Goal: Task Accomplishment & Management: Manage account settings

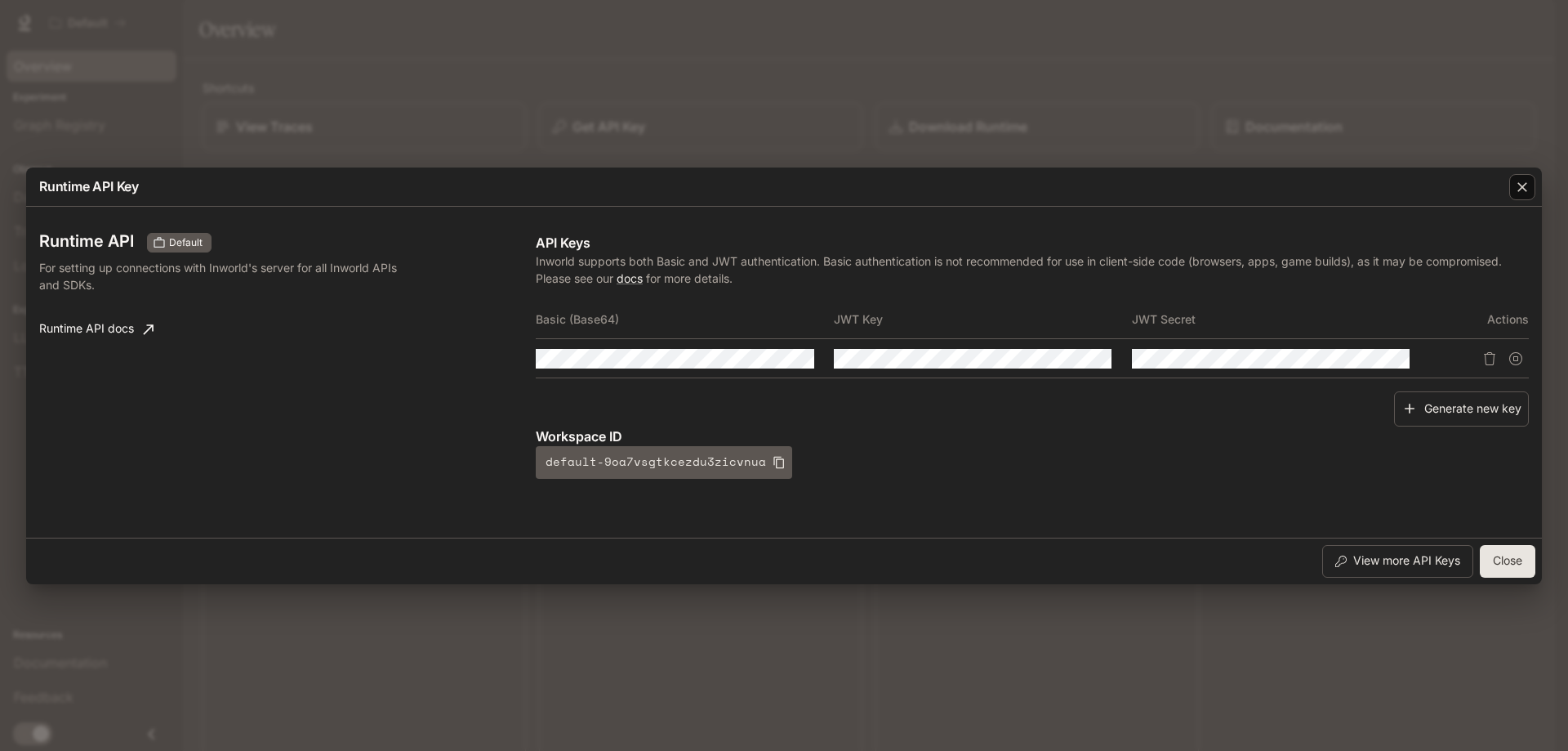
click at [1529, 199] on div "button" at bounding box center [1522, 187] width 27 height 27
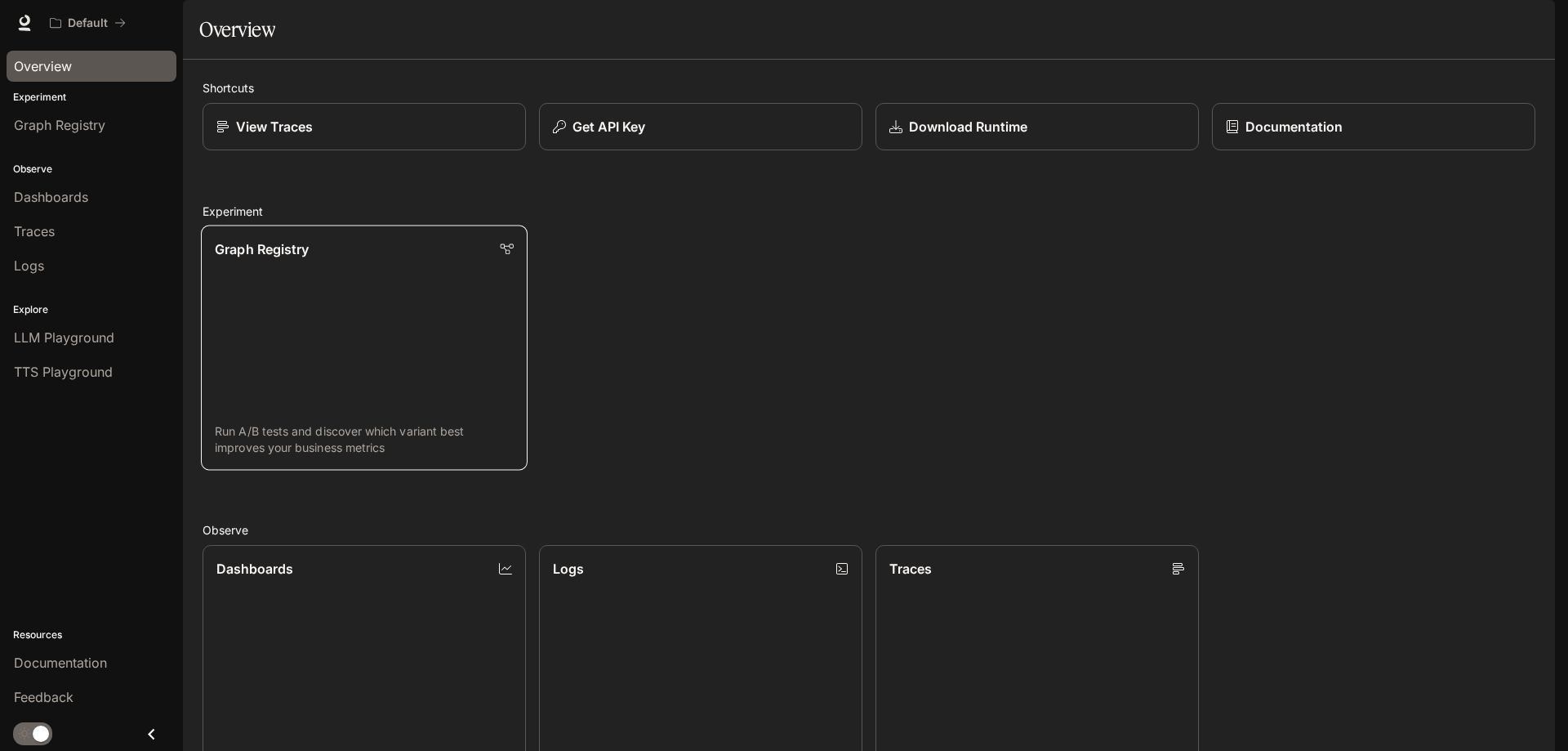
click at [426, 401] on link "Graph Registry Run A/B tests and discover which variant best improves your busi…" at bounding box center [364, 348] width 327 height 245
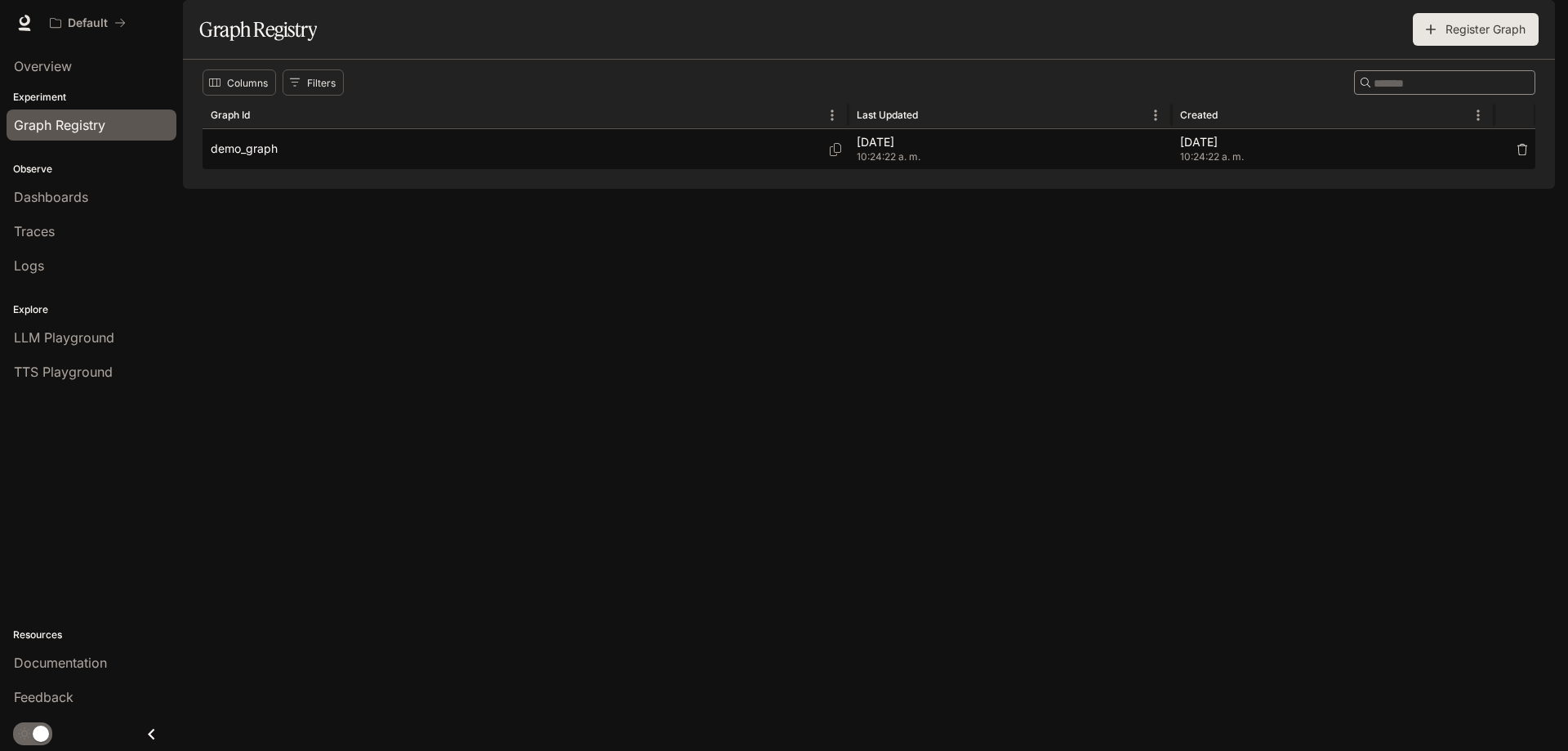
click at [611, 169] on div "demo_graph" at bounding box center [525, 149] width 629 height 40
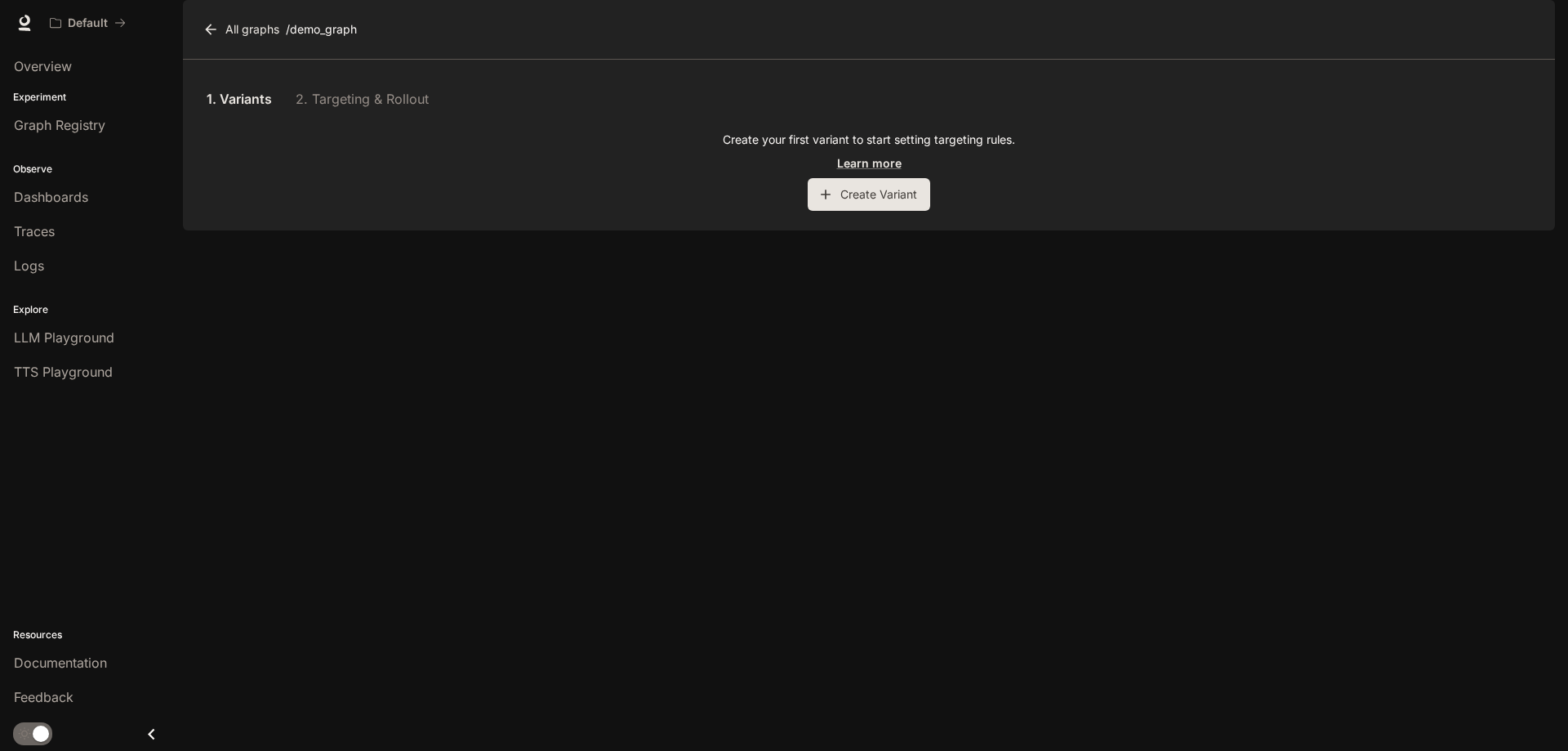
click at [861, 210] on button "Create Variant" at bounding box center [869, 195] width 123 height 33
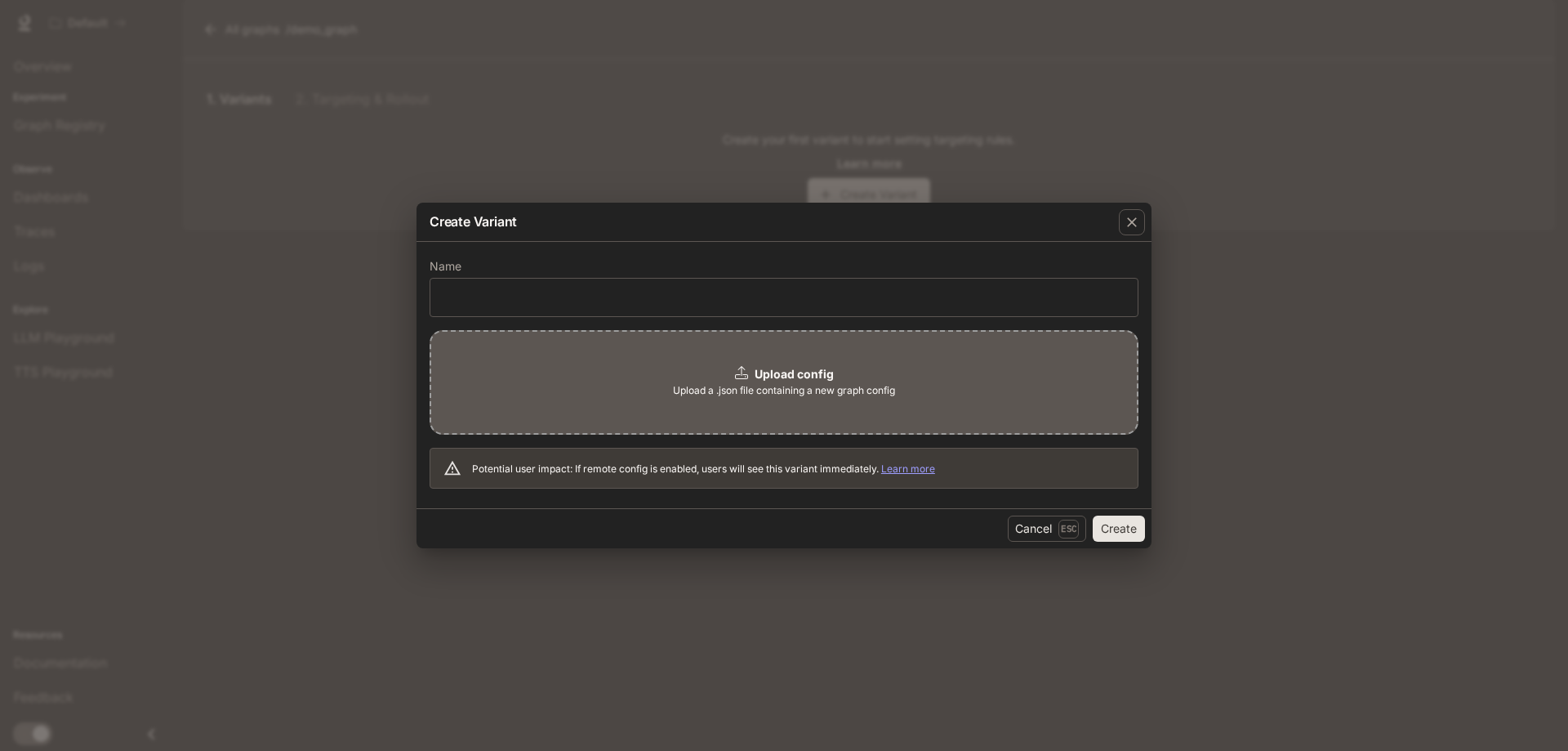
click at [922, 472] on link "Learn more" at bounding box center [908, 467] width 54 height 12
click at [1122, 222] on div "button" at bounding box center [1132, 222] width 27 height 27
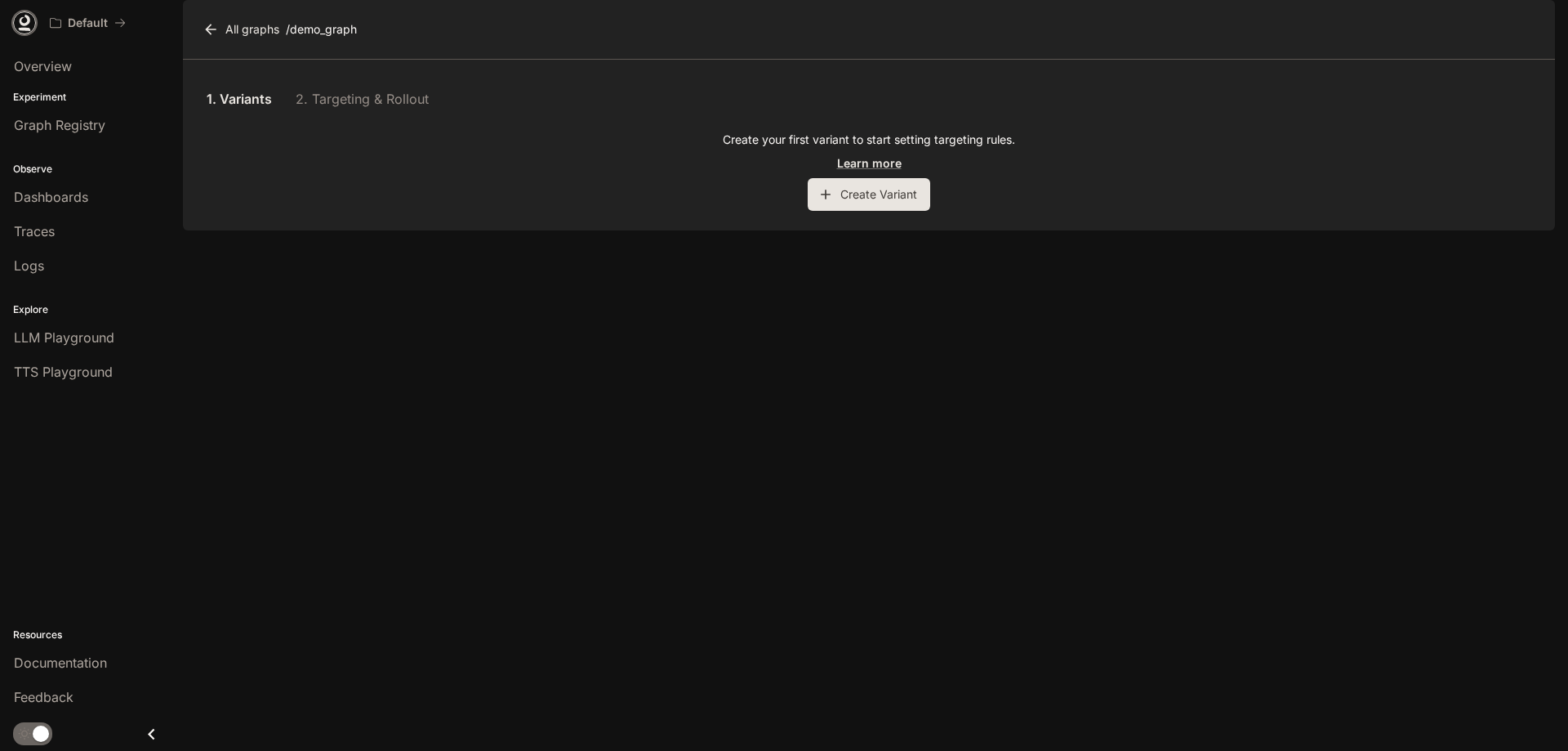
click at [22, 25] on icon at bounding box center [25, 20] width 11 height 12
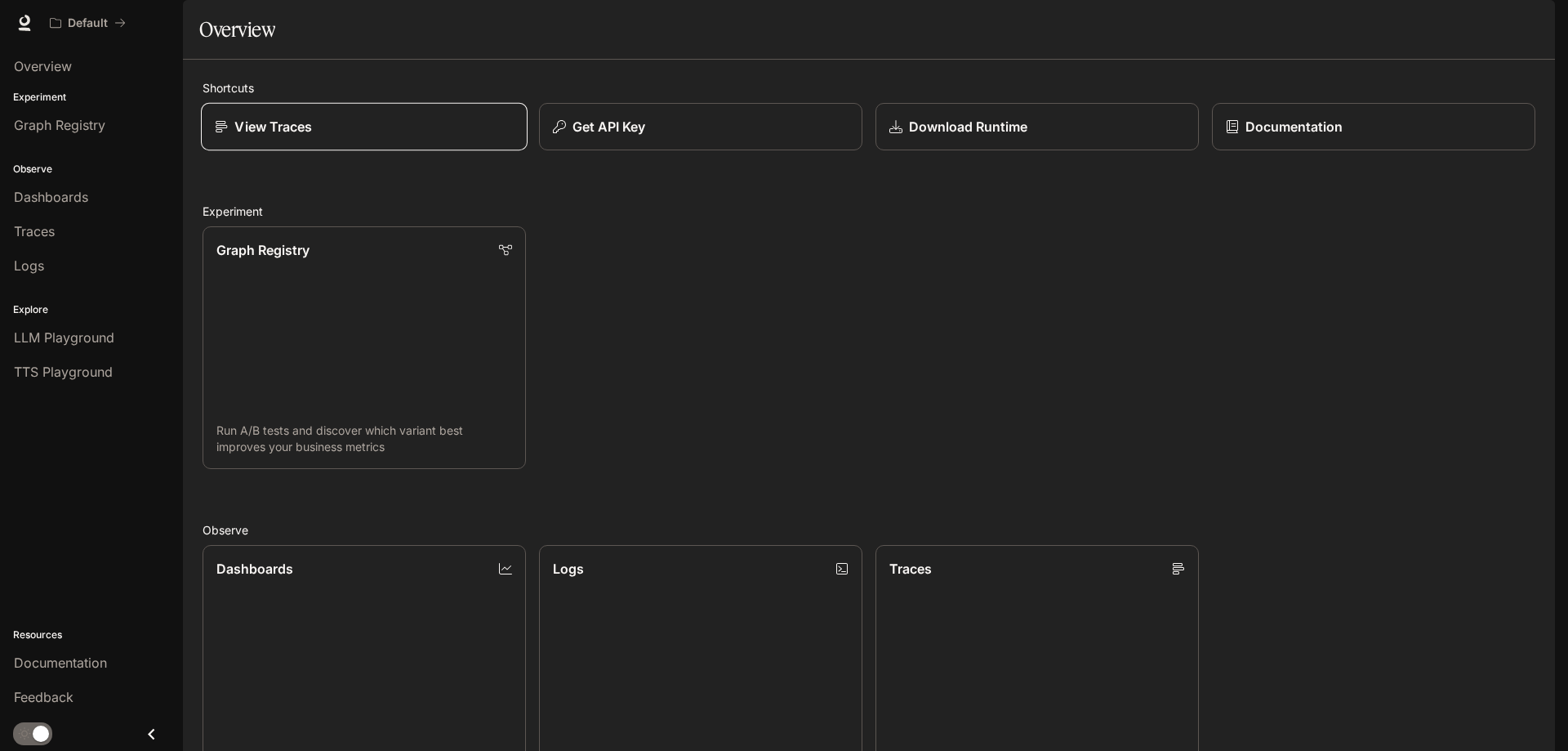
click at [418, 136] on div "View Traces" at bounding box center [364, 126] width 299 height 19
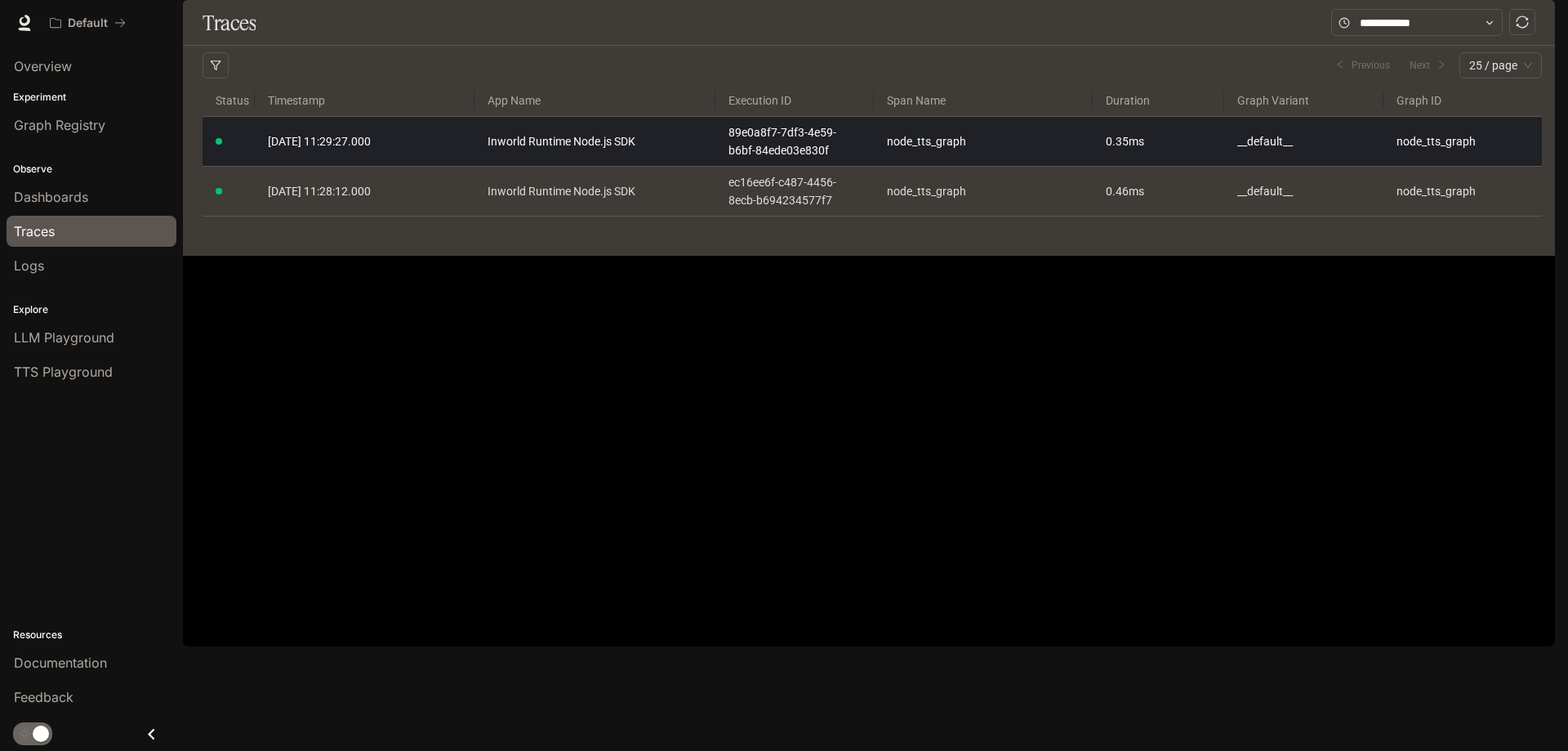
click at [425, 150] on link "2025-09-04 11:29:27.000" at bounding box center [364, 142] width 193 height 18
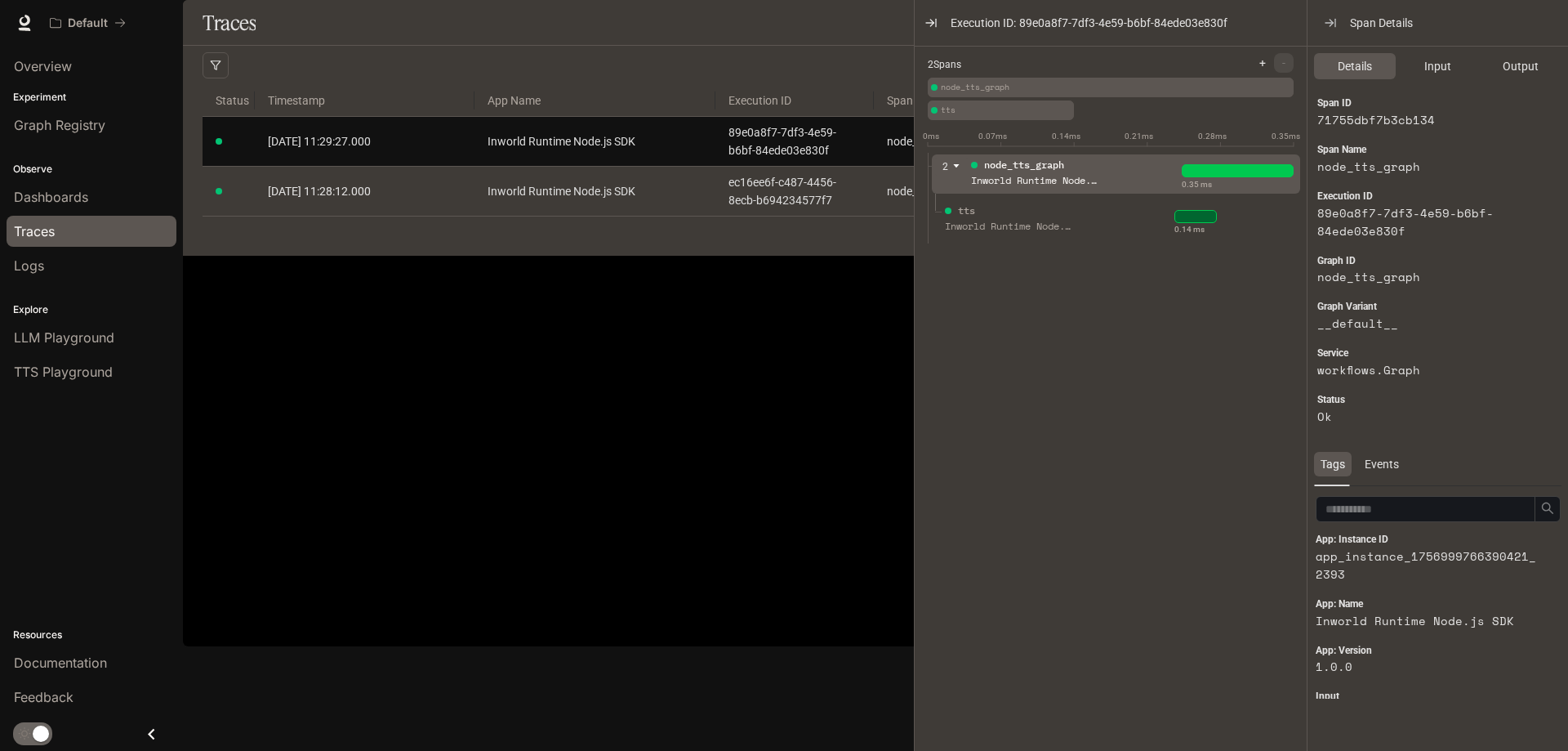
click at [412, 255] on div "Traces Filters Duration MIN ms MAX ms Clear All Status Clear All App Name Clear…" at bounding box center [869, 127] width 1372 height 255
click at [96, 340] on span "LLM Playground" at bounding box center [64, 337] width 101 height 19
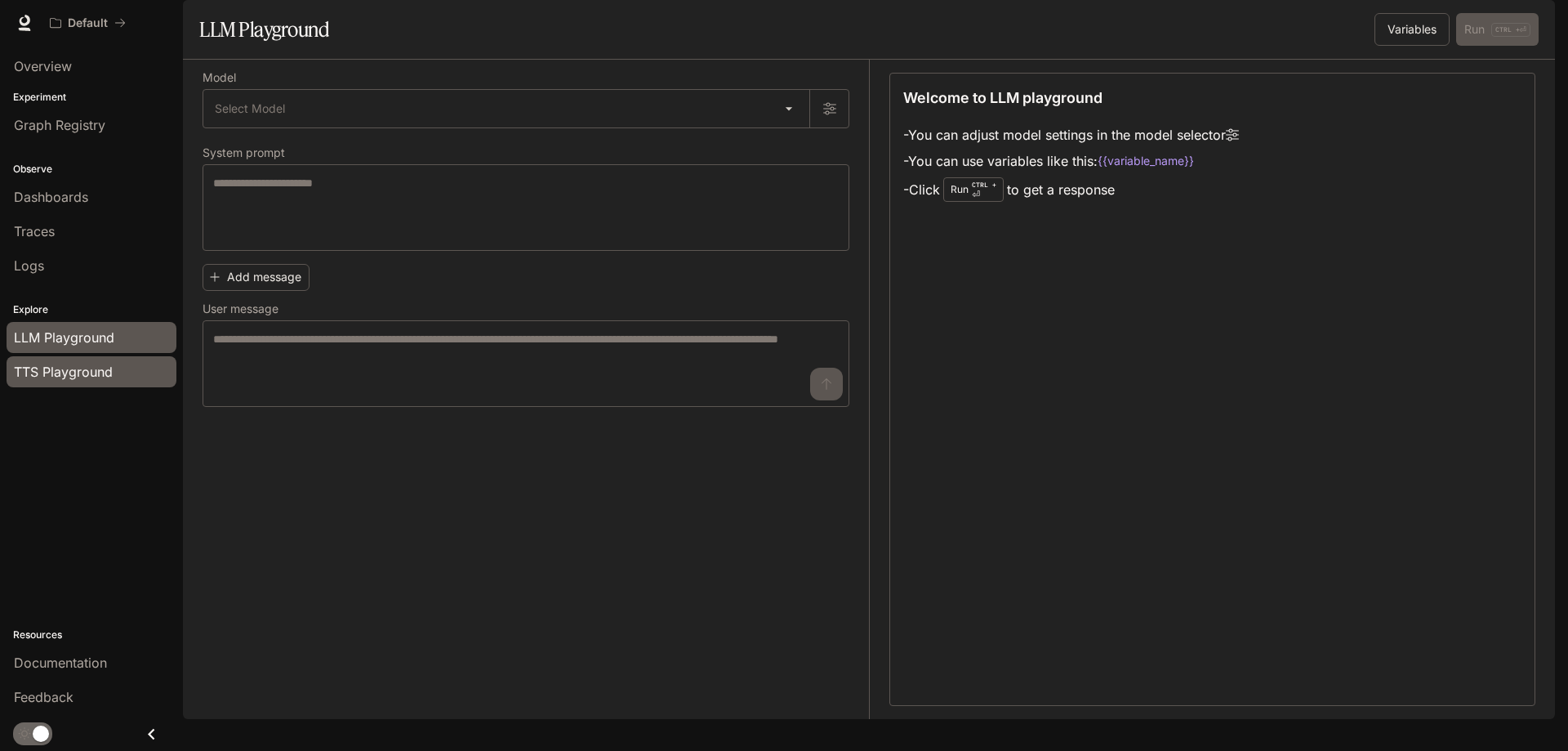
click at [86, 368] on span "TTS Playground" at bounding box center [63, 371] width 99 height 19
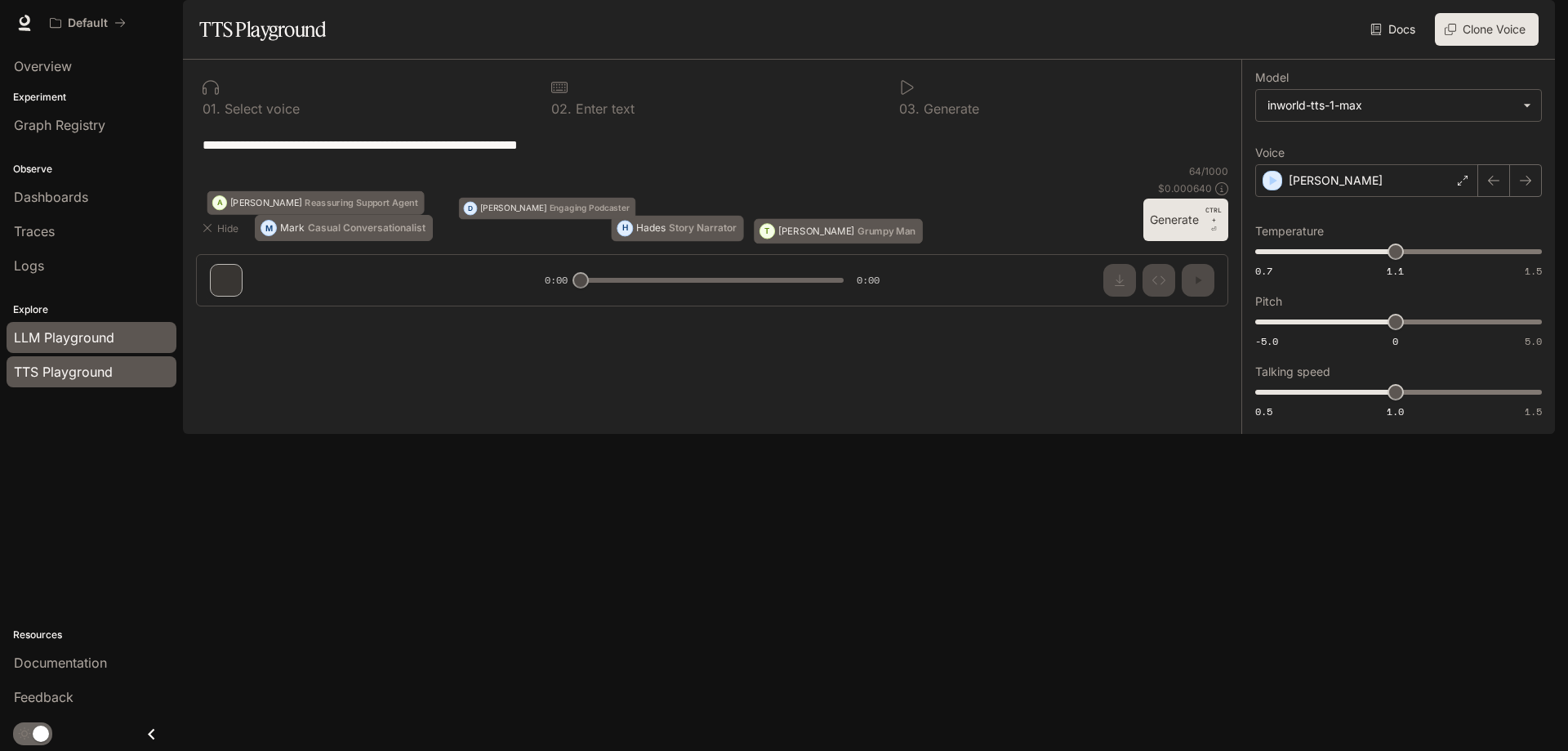
click at [108, 326] on link "LLM Playground" at bounding box center [91, 338] width 170 height 31
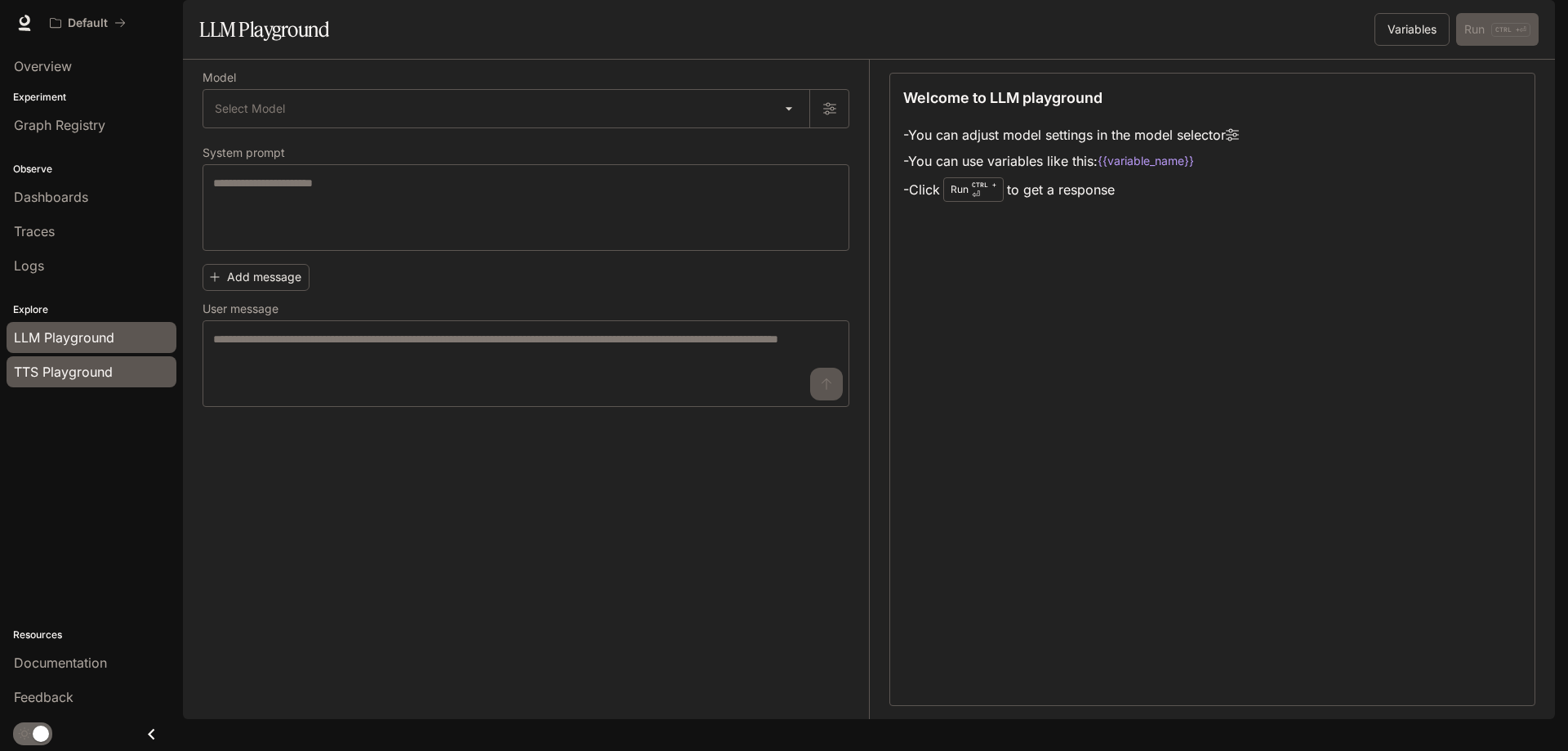
click at [85, 372] on span "TTS Playground" at bounding box center [63, 371] width 99 height 19
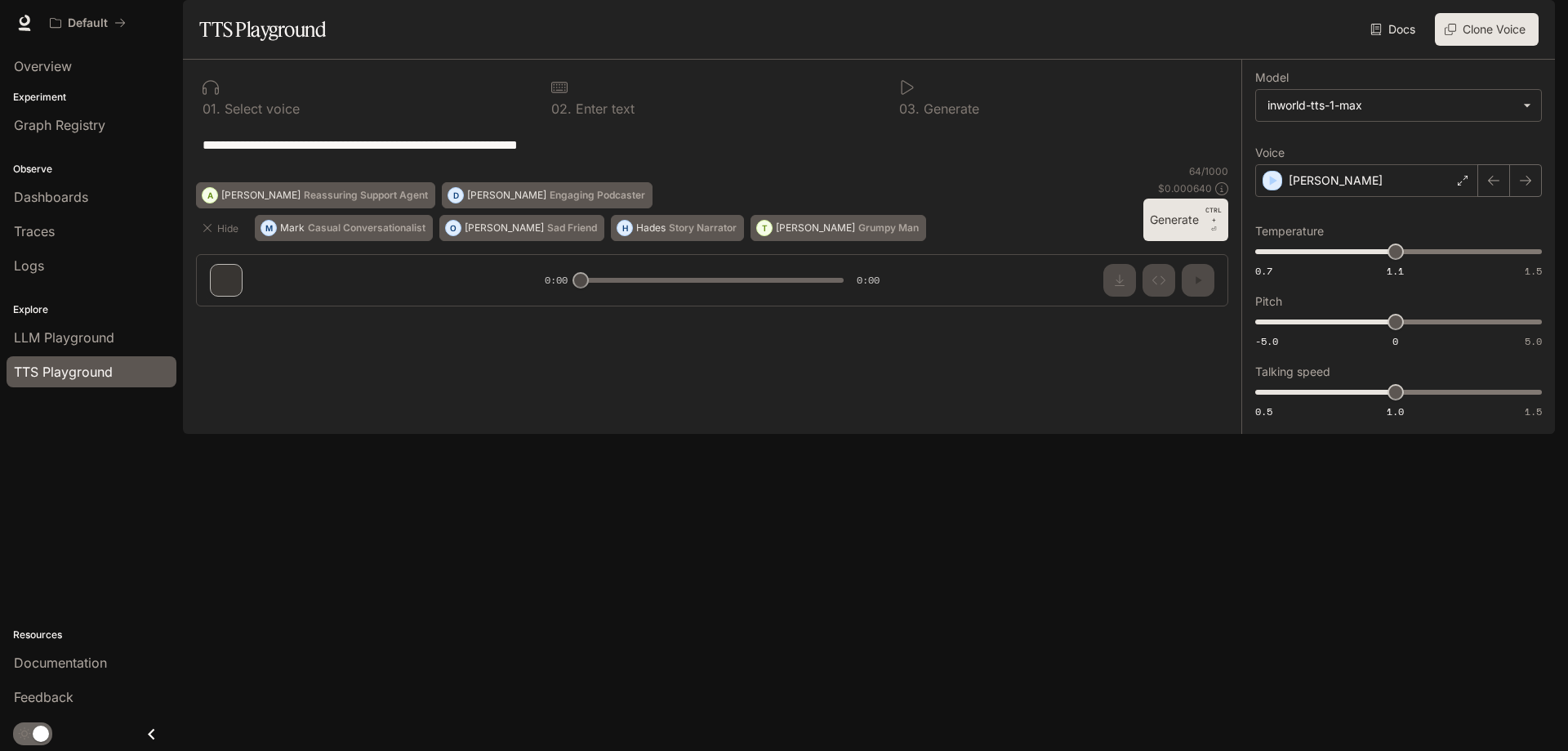
drag, startPoint x: 580, startPoint y: 702, endPoint x: 605, endPoint y: 700, distance: 25.1
click at [605, 319] on div "**********" at bounding box center [712, 189] width 1058 height 260
click at [1475, 46] on button "Clone Voice" at bounding box center [1487, 29] width 103 height 33
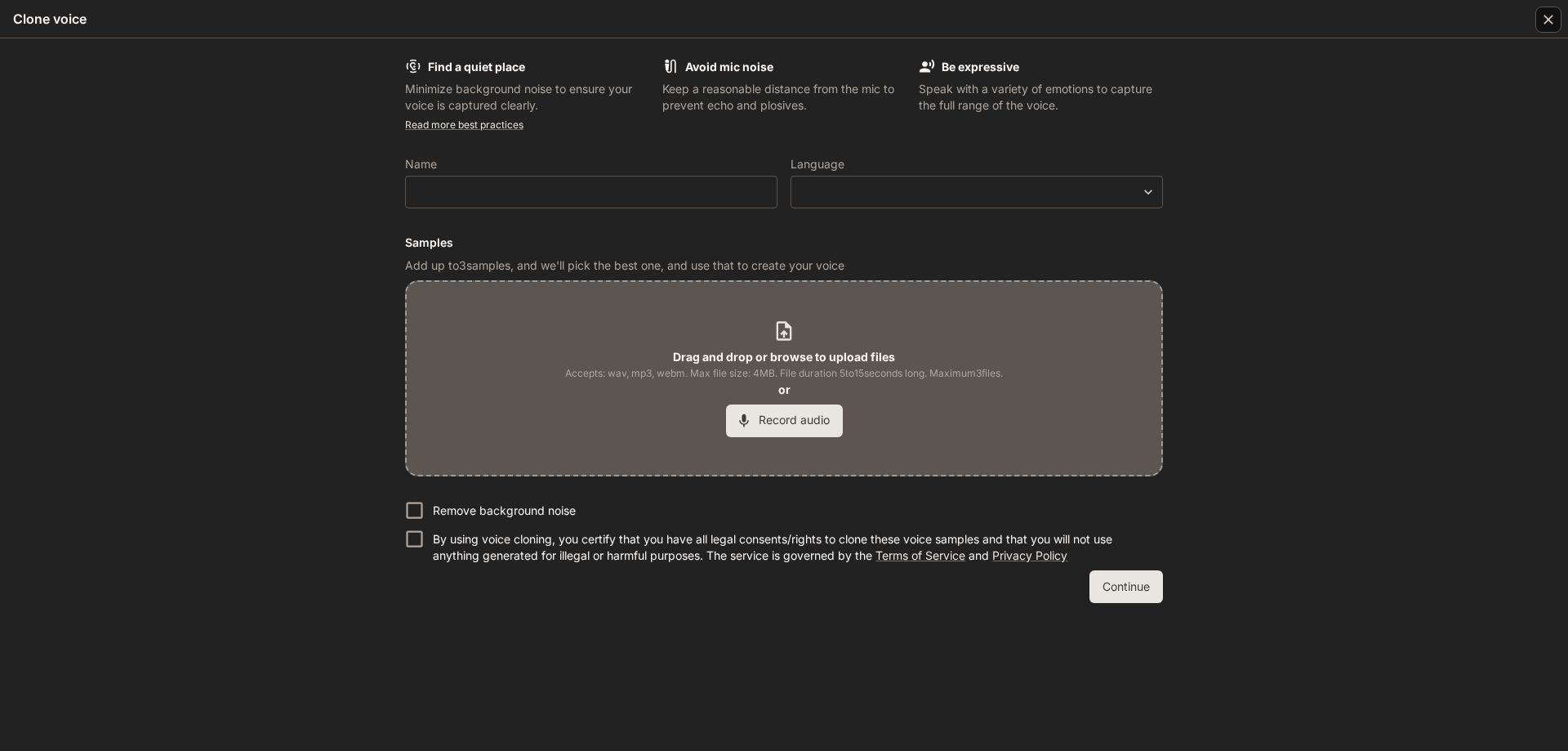
click at [1545, 23] on icon "button" at bounding box center [1549, 19] width 10 height 10
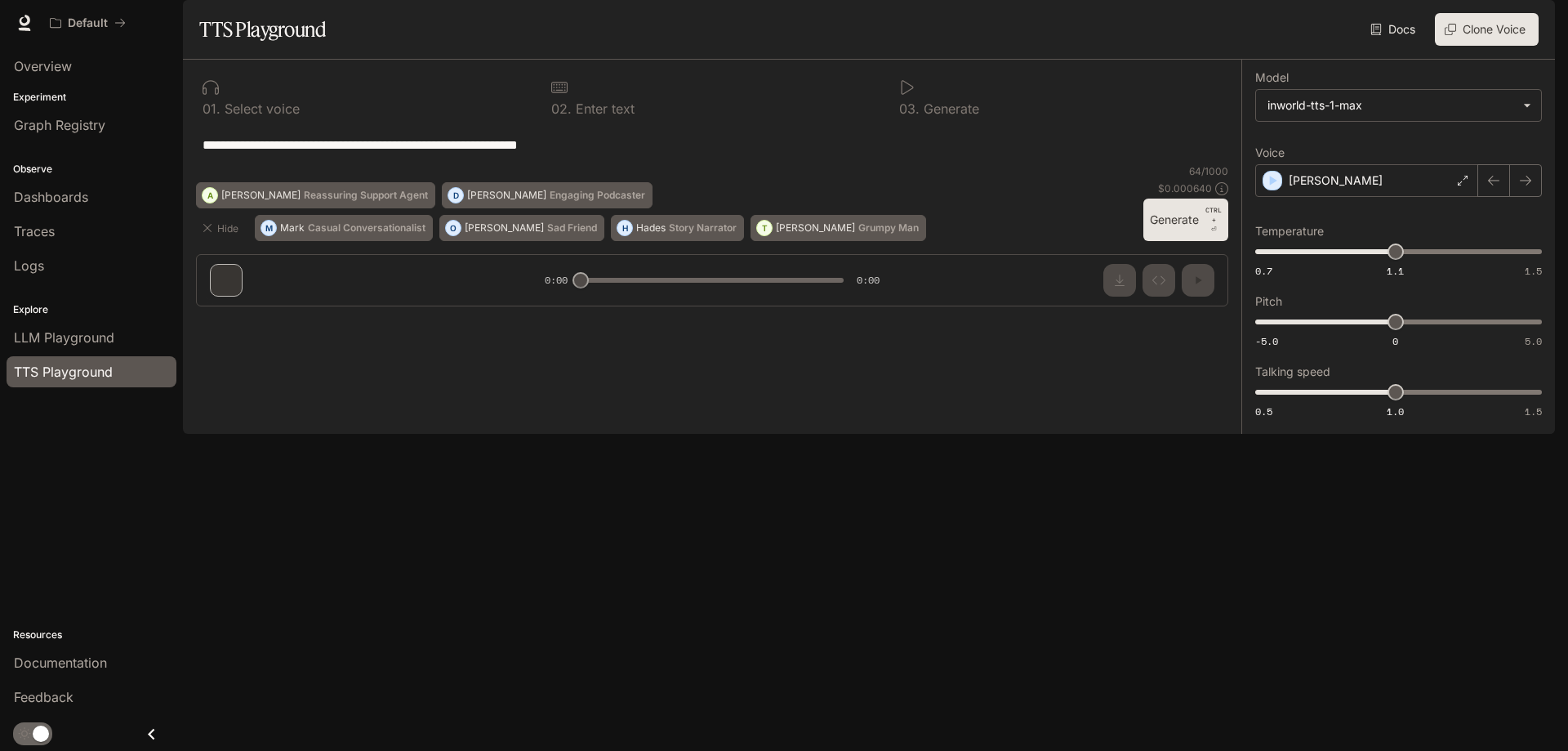
click at [1187, 241] on button "Generate CTRL + ⏎" at bounding box center [1186, 220] width 85 height 42
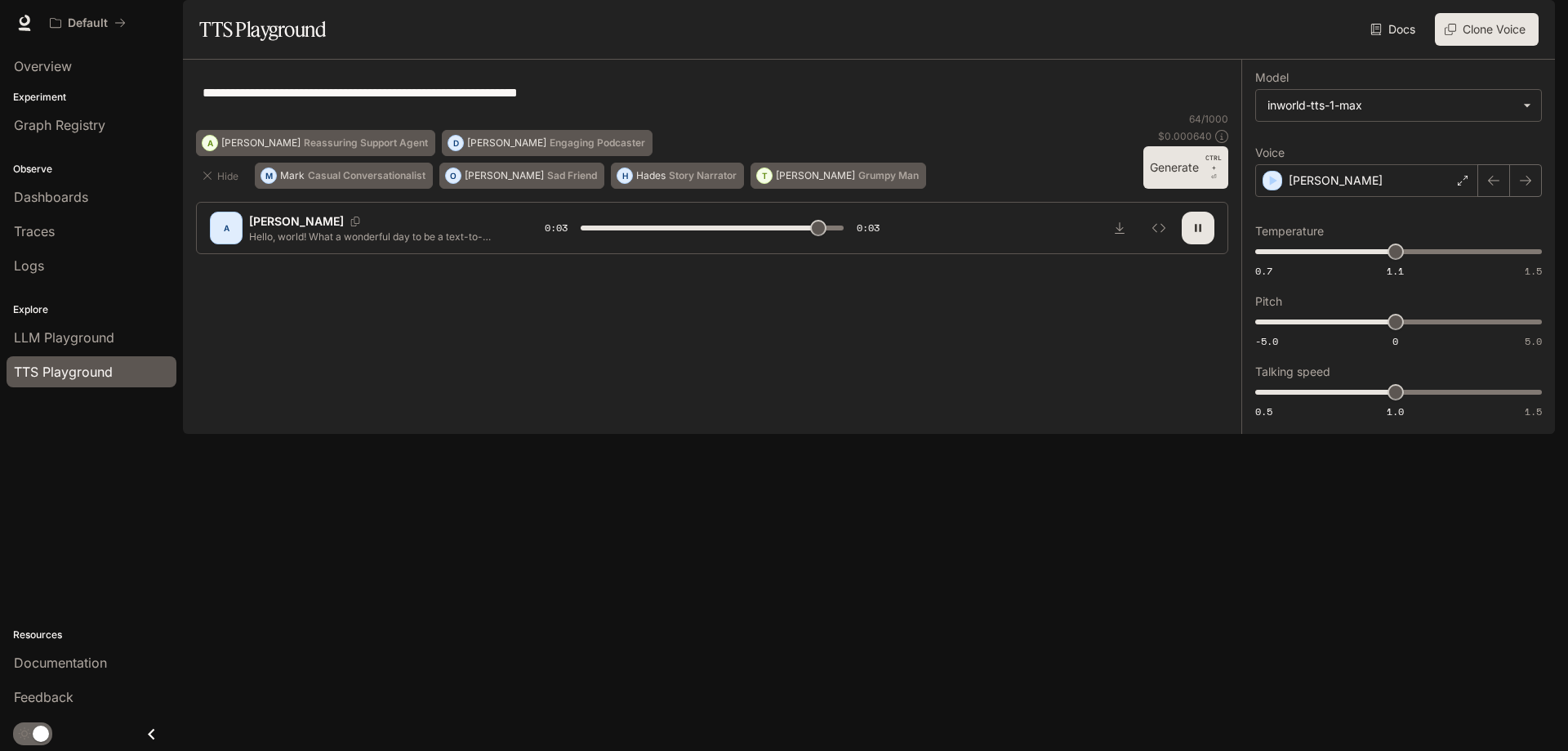
type input "*"
click at [81, 345] on span "LLM Playground" at bounding box center [64, 337] width 101 height 19
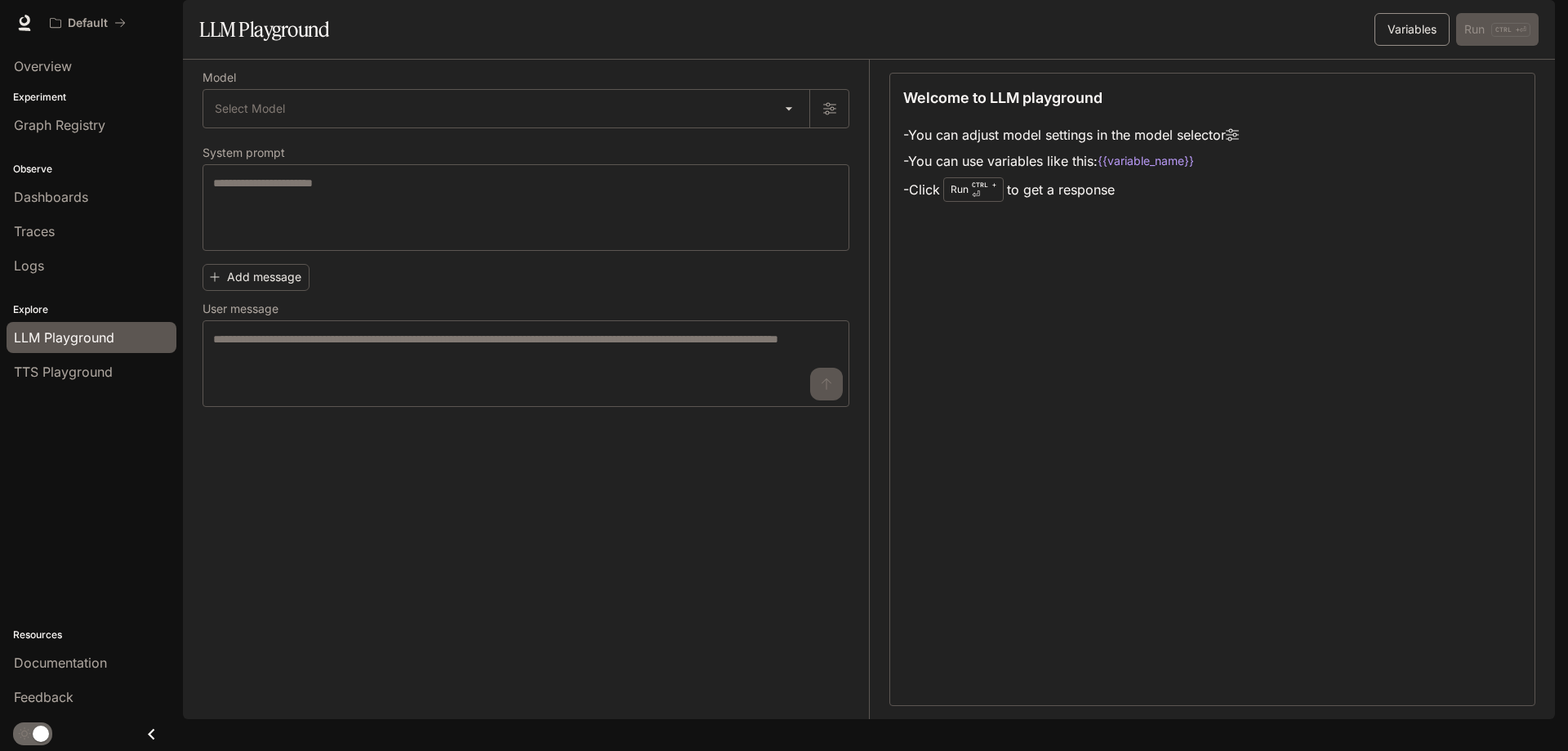
click at [1412, 46] on button "Variables" at bounding box center [1412, 29] width 75 height 33
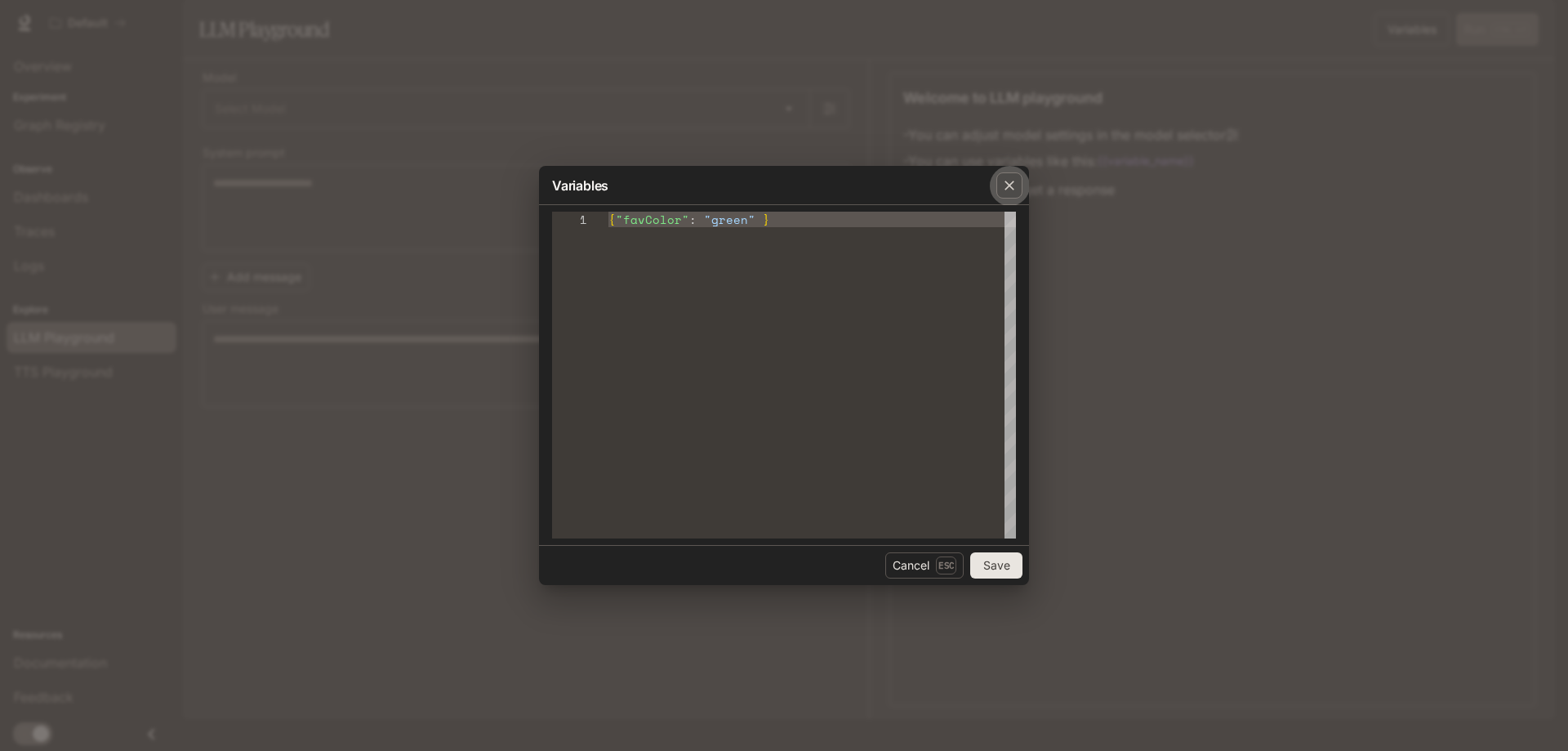
click at [1005, 190] on icon "button" at bounding box center [1010, 186] width 16 height 16
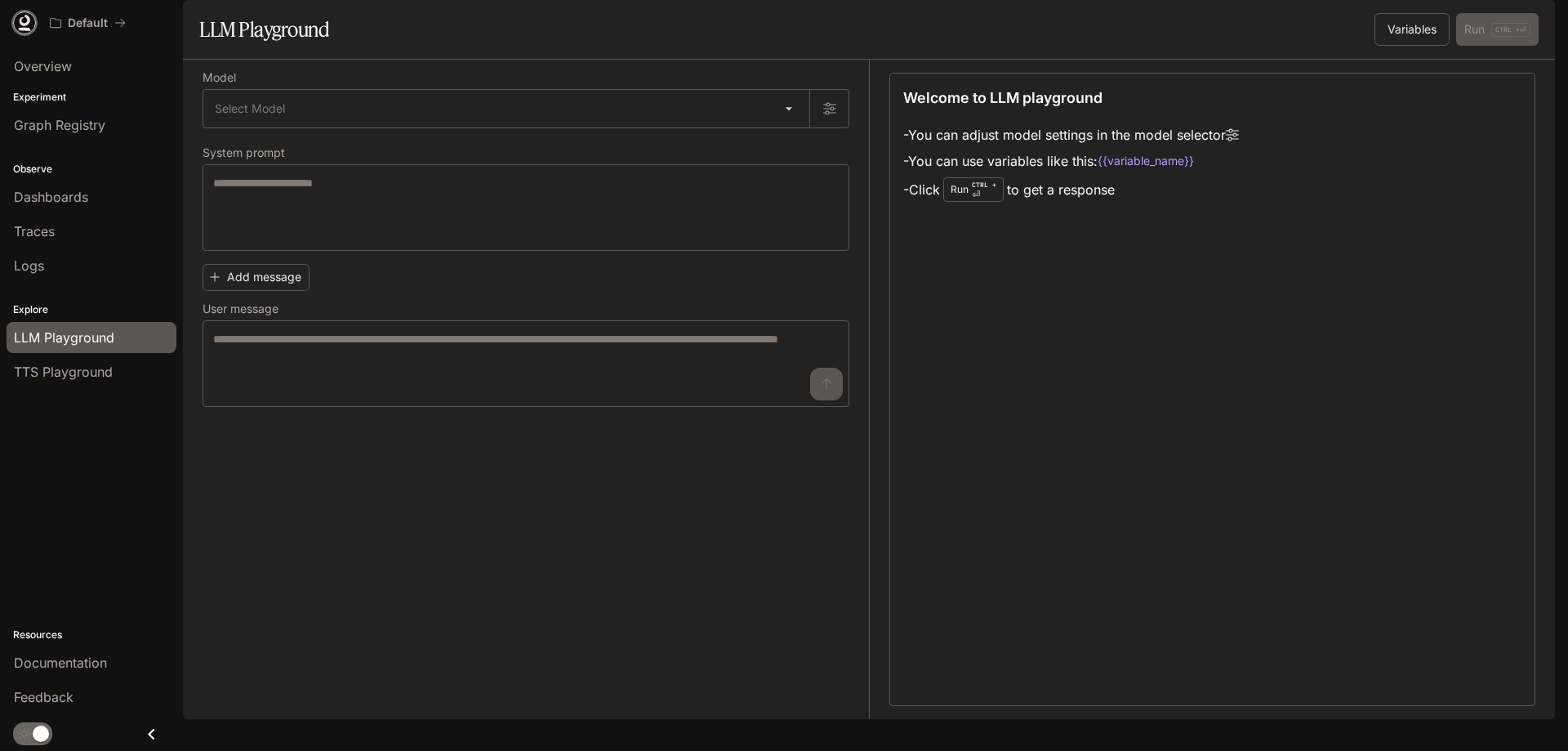
click at [19, 19] on icon at bounding box center [25, 20] width 11 height 12
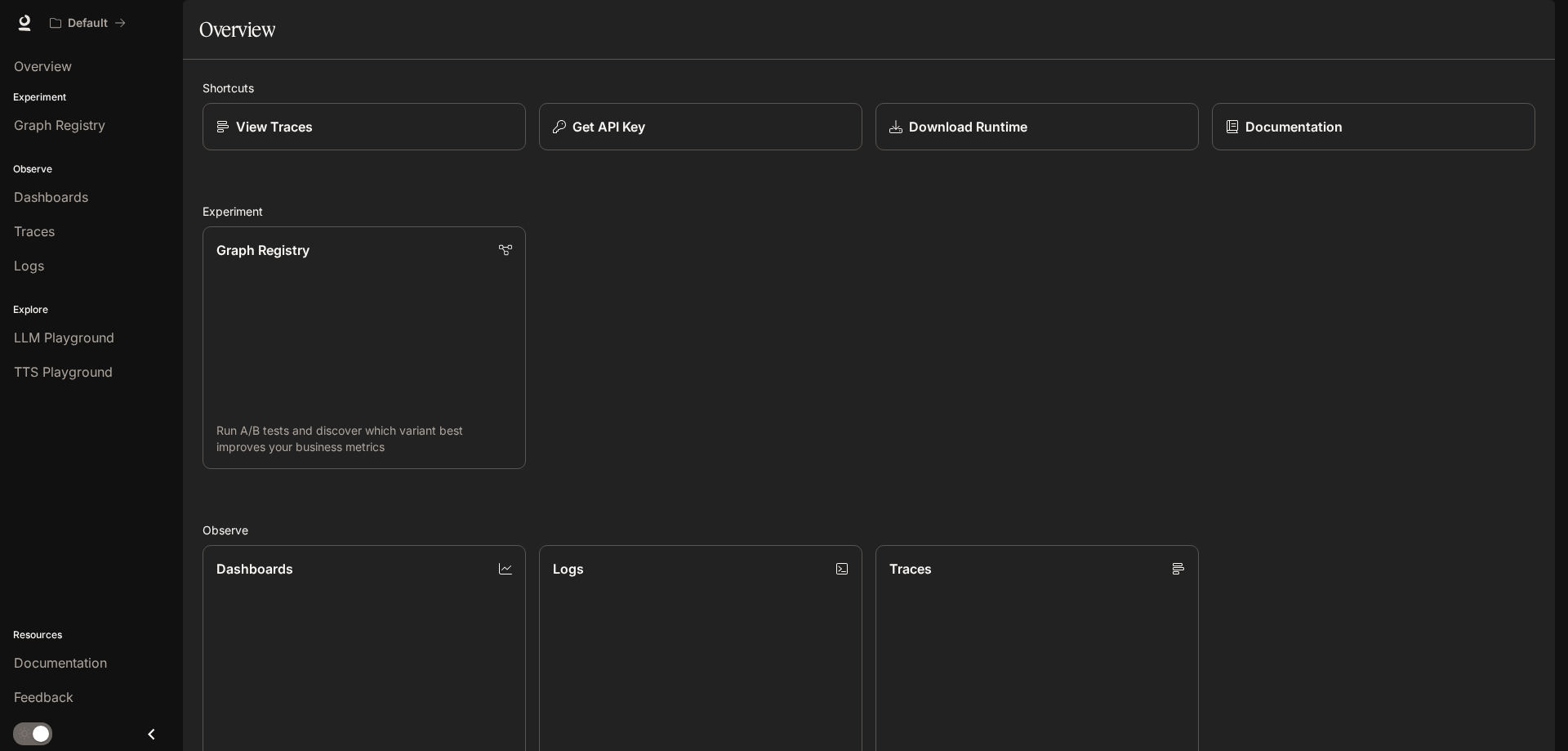
click at [157, 734] on icon "Close drawer" at bounding box center [152, 734] width 22 height 22
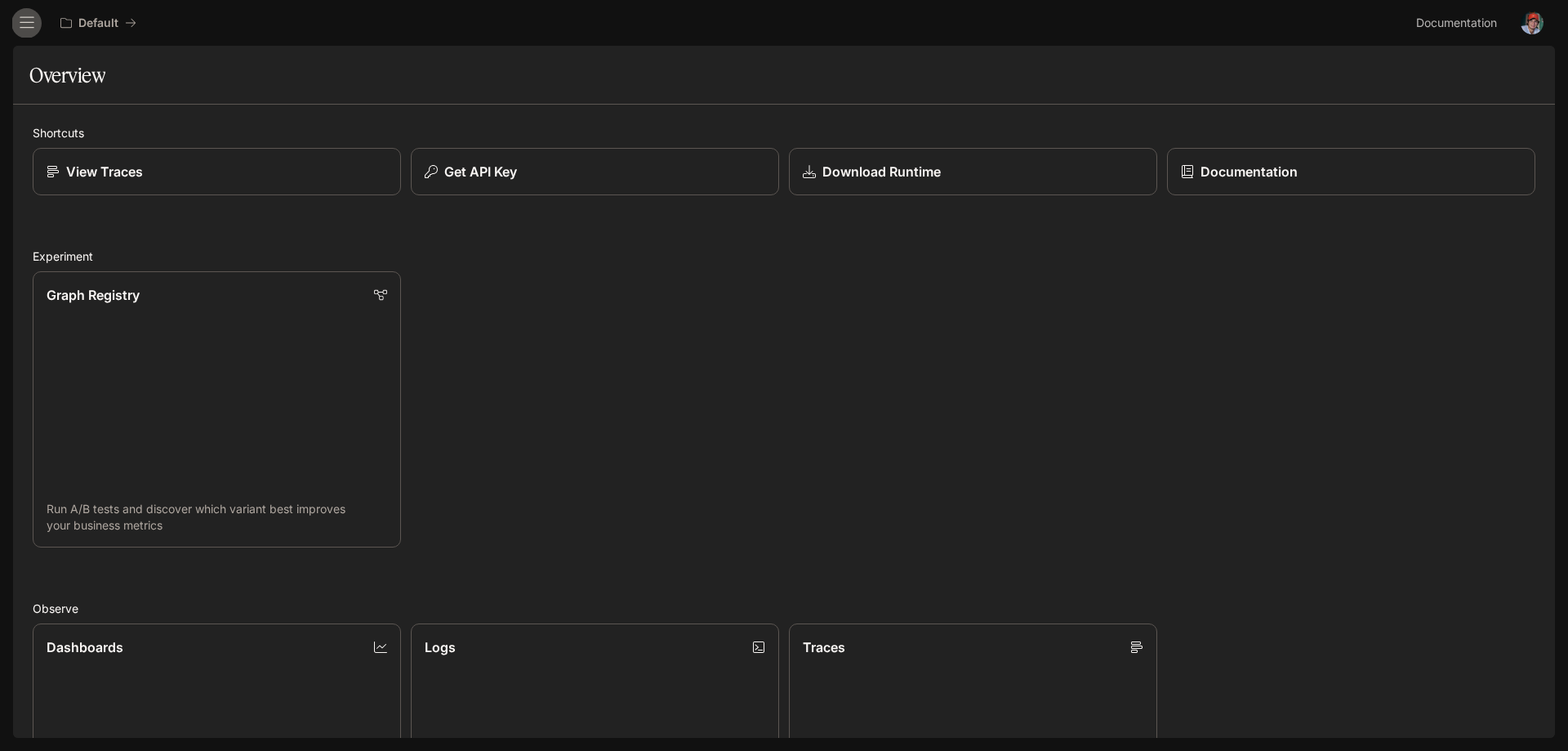
click at [27, 12] on button "open drawer" at bounding box center [27, 23] width 29 height 29
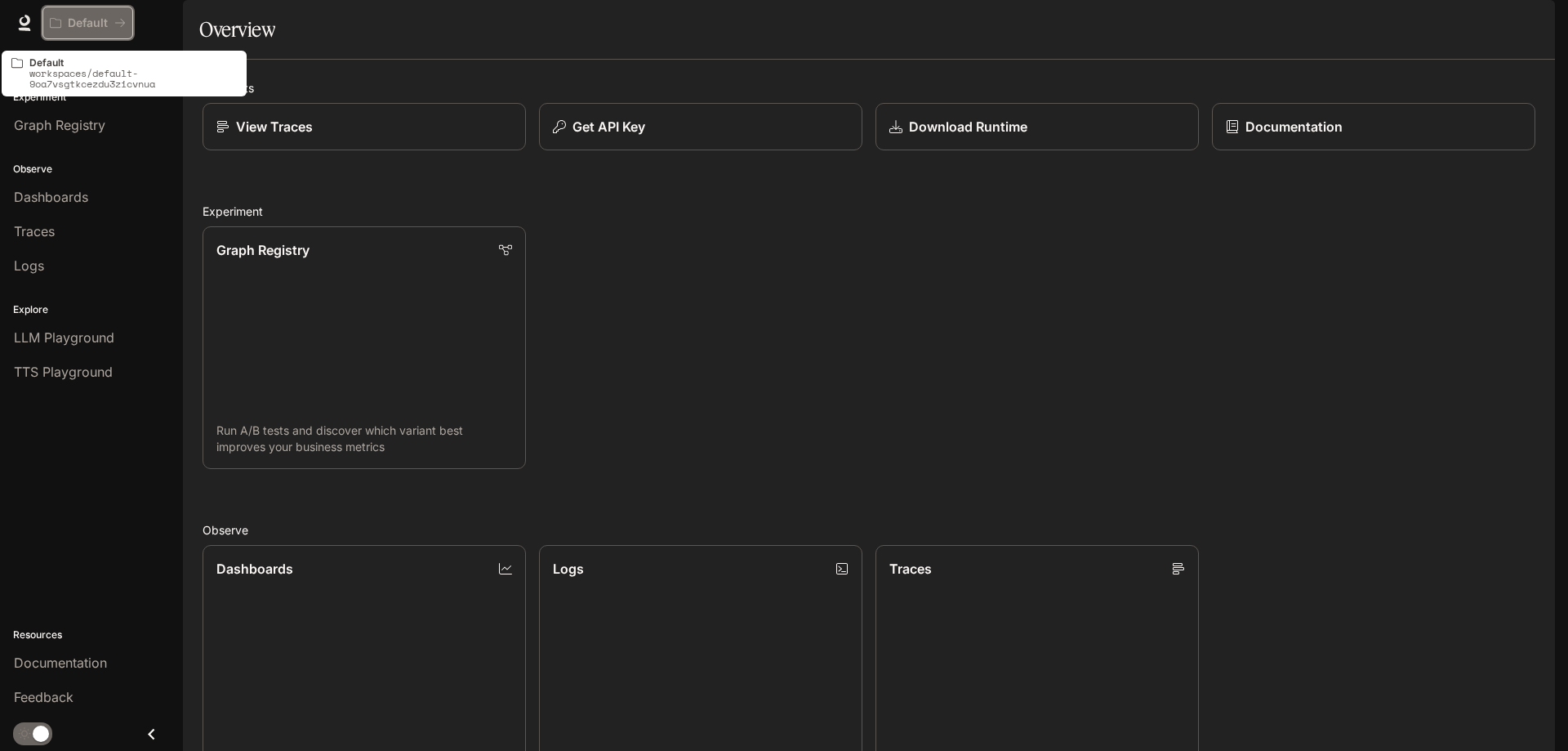
click at [113, 19] on div "Default" at bounding box center [81, 23] width 65 height 14
click at [48, 28] on button "Default" at bounding box center [87, 23] width 91 height 33
click at [72, 27] on p "Default" at bounding box center [88, 23] width 40 height 14
click at [85, 34] on button "Default" at bounding box center [87, 23] width 91 height 33
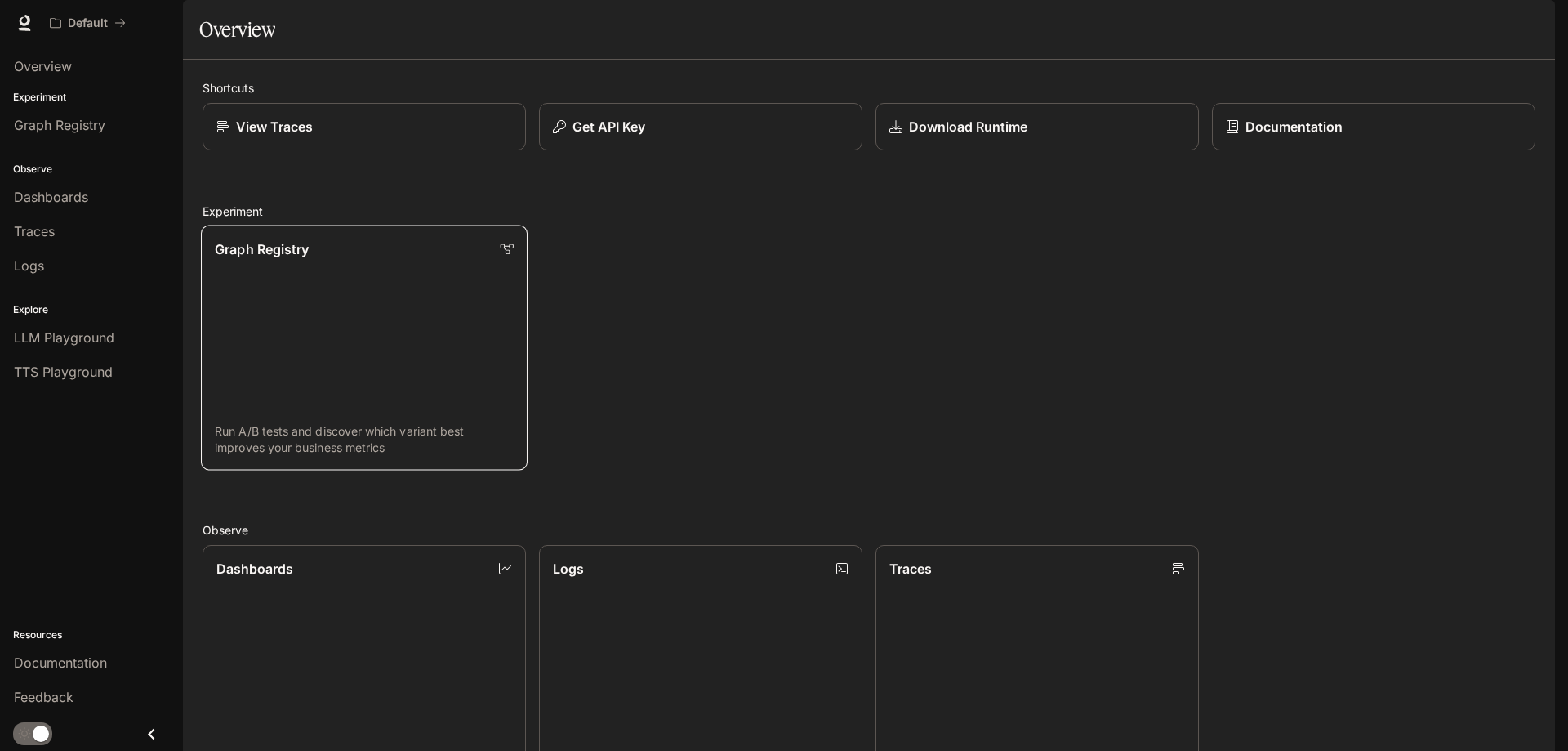
click at [424, 406] on link "Graph Registry Run A/B tests and discover which variant best improves your busi…" at bounding box center [364, 348] width 327 height 245
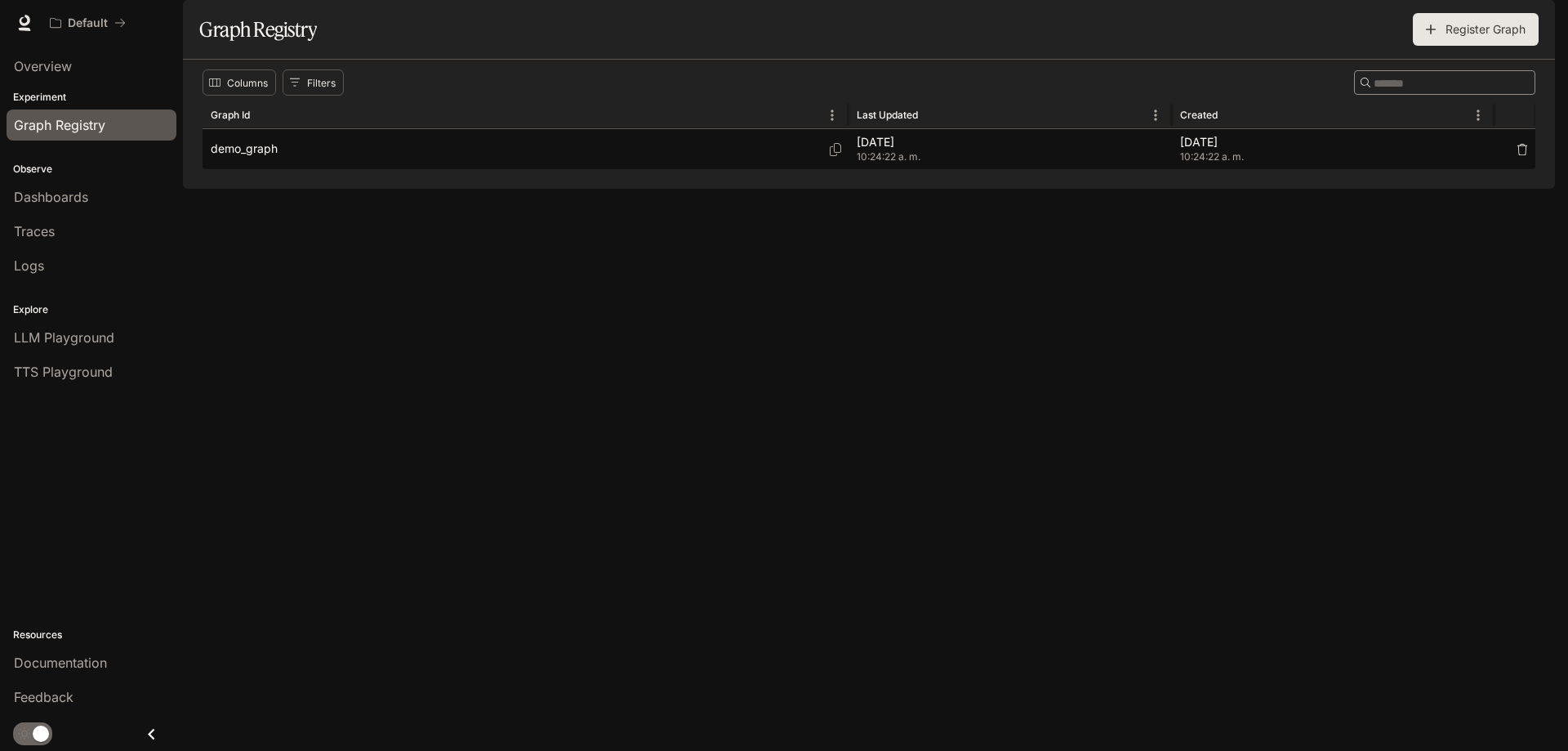
click at [724, 169] on div "demo_graph" at bounding box center [525, 149] width 629 height 40
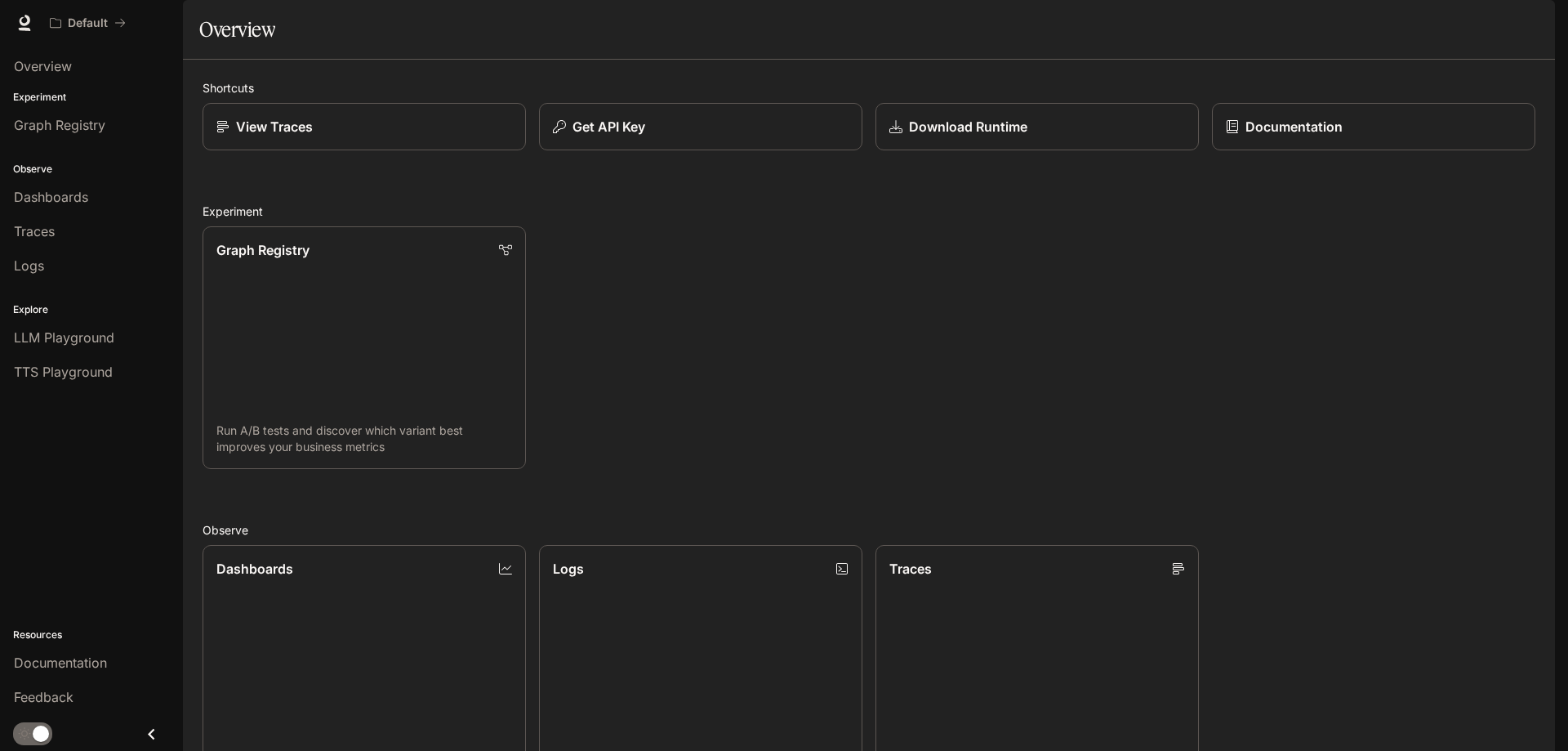
click at [1507, 24] on link "Documentation Documentation" at bounding box center [1459, 23] width 100 height 33
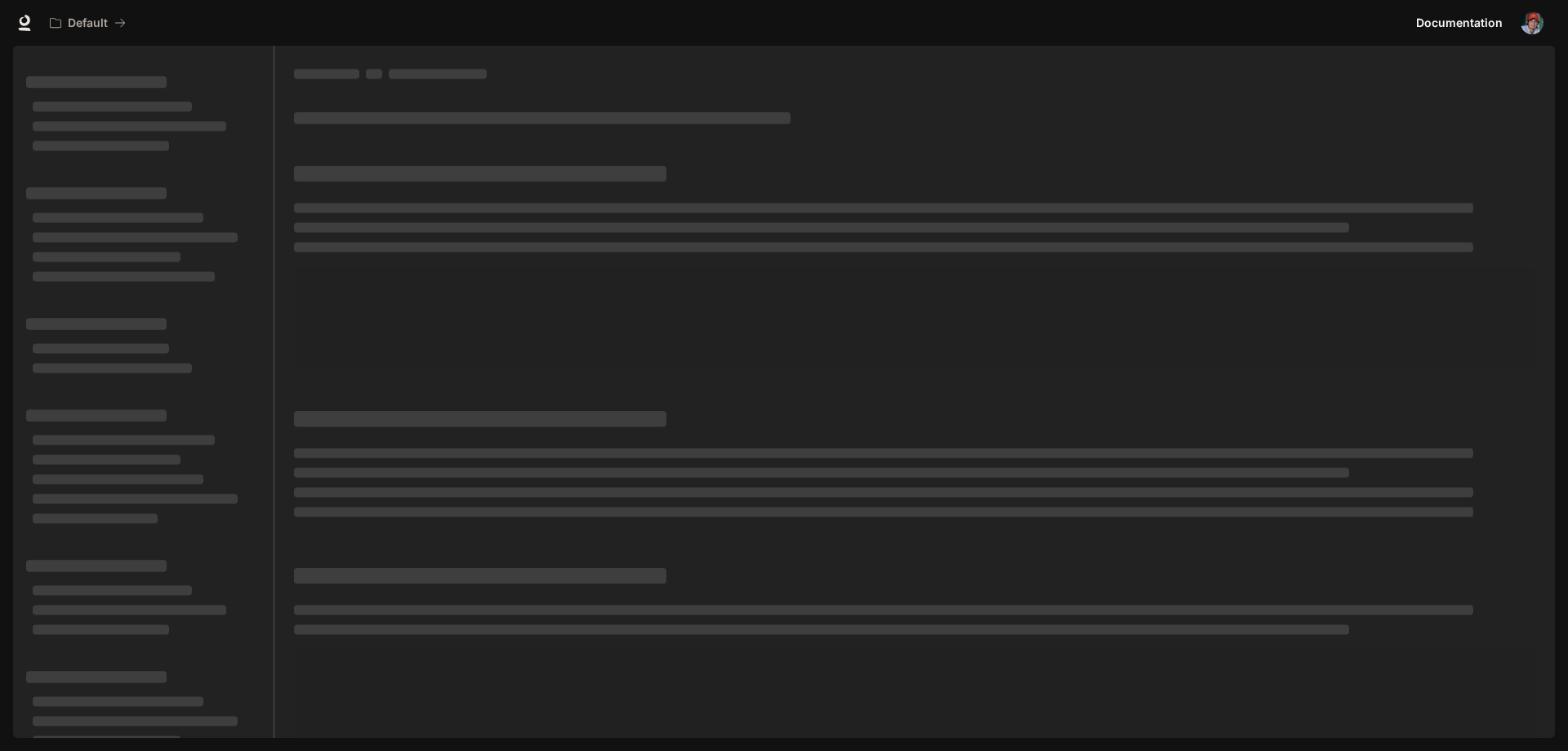
click at [1539, 27] on img "button" at bounding box center [1532, 23] width 23 height 23
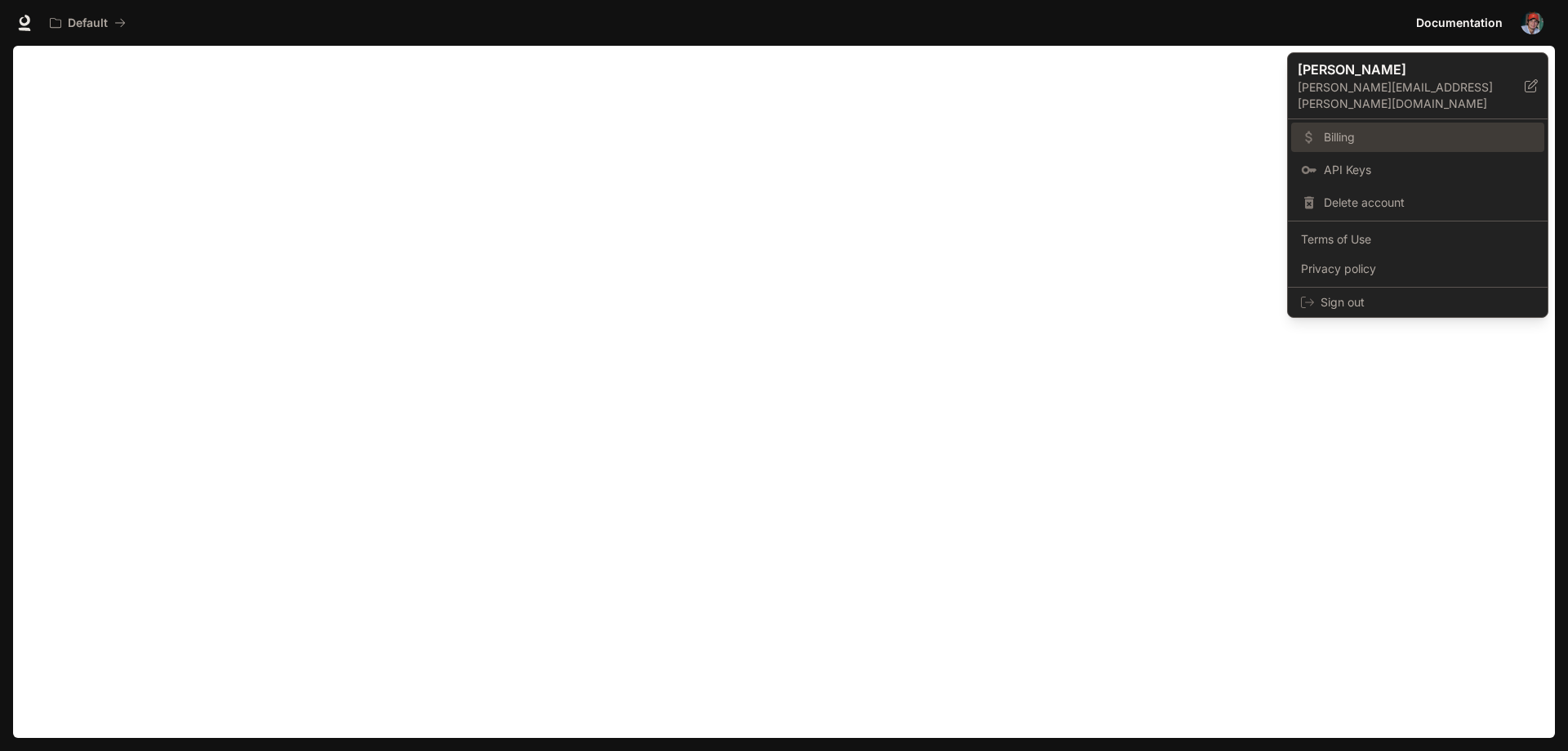
click at [1339, 129] on span "Billing" at bounding box center [1429, 137] width 210 height 16
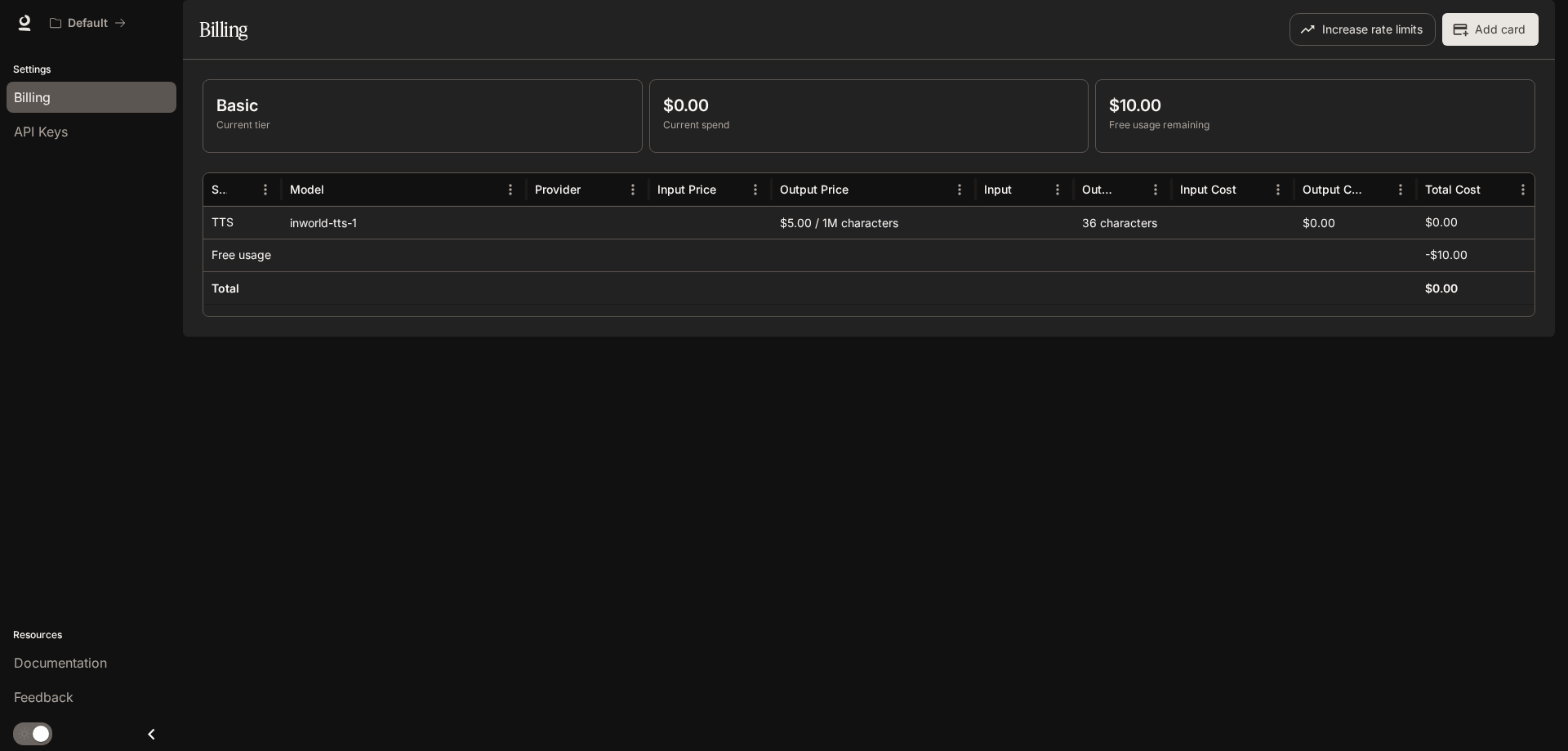
click at [1122, 239] on div "36 characters" at bounding box center [1122, 222] width 98 height 33
drag, startPoint x: 1110, startPoint y: 269, endPoint x: 1169, endPoint y: 271, distance: 59.0
click at [1169, 239] on div "36 characters" at bounding box center [1122, 222] width 98 height 33
click at [1267, 118] on p "$10.00" at bounding box center [1316, 105] width 413 height 25
drag, startPoint x: 1427, startPoint y: 265, endPoint x: 1504, endPoint y: 259, distance: 77.2
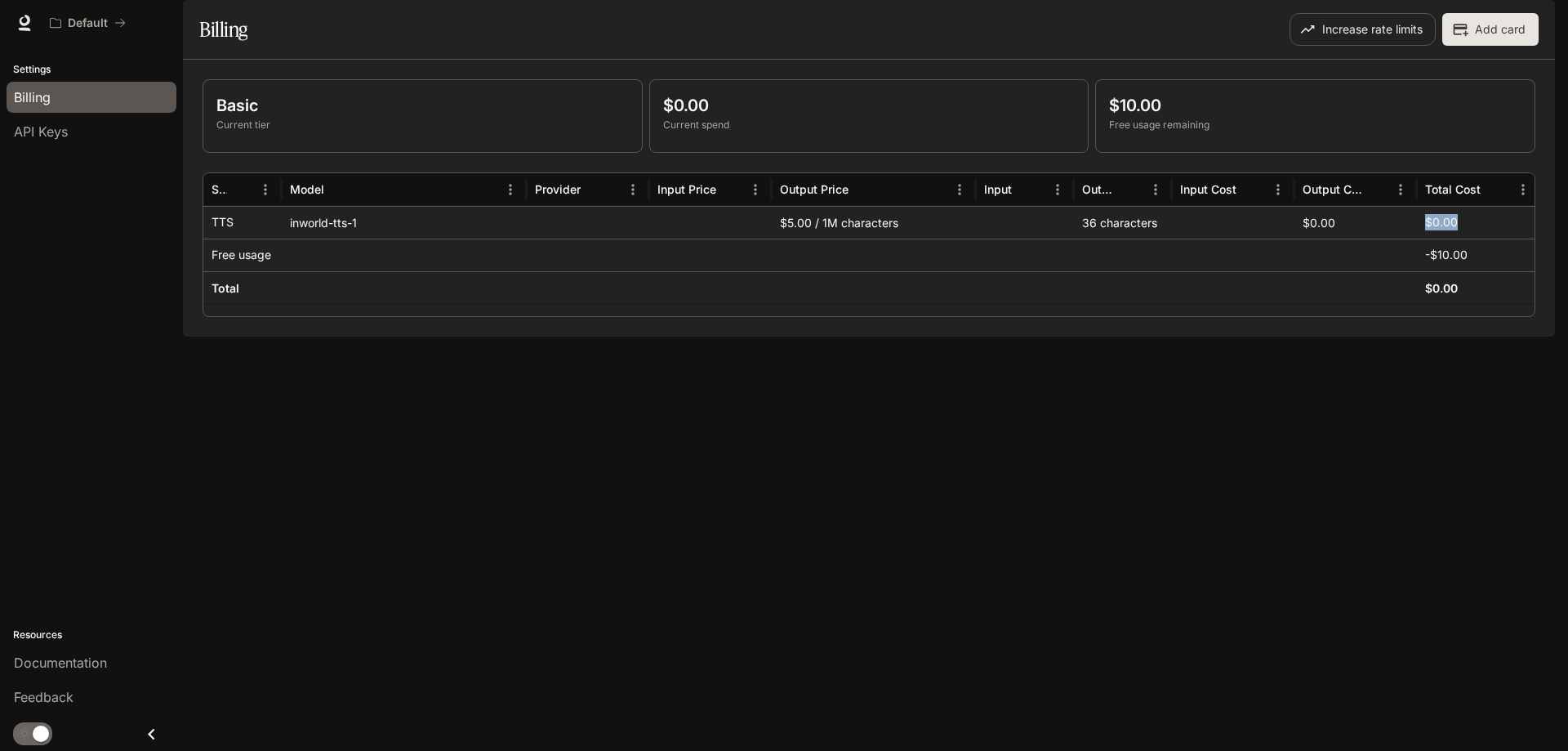
click at [1504, 239] on div "$0.00" at bounding box center [1478, 222] width 106 height 32
drag, startPoint x: 1424, startPoint y: 301, endPoint x: 1498, endPoint y: 300, distance: 74.0
click at [1499, 271] on div "-$10.00" at bounding box center [1478, 255] width 123 height 33
drag, startPoint x: 1466, startPoint y: 329, endPoint x: 1379, endPoint y: 328, distance: 87.0
click at [1379, 304] on div "Total $0.00" at bounding box center [871, 287] width 1337 height 33
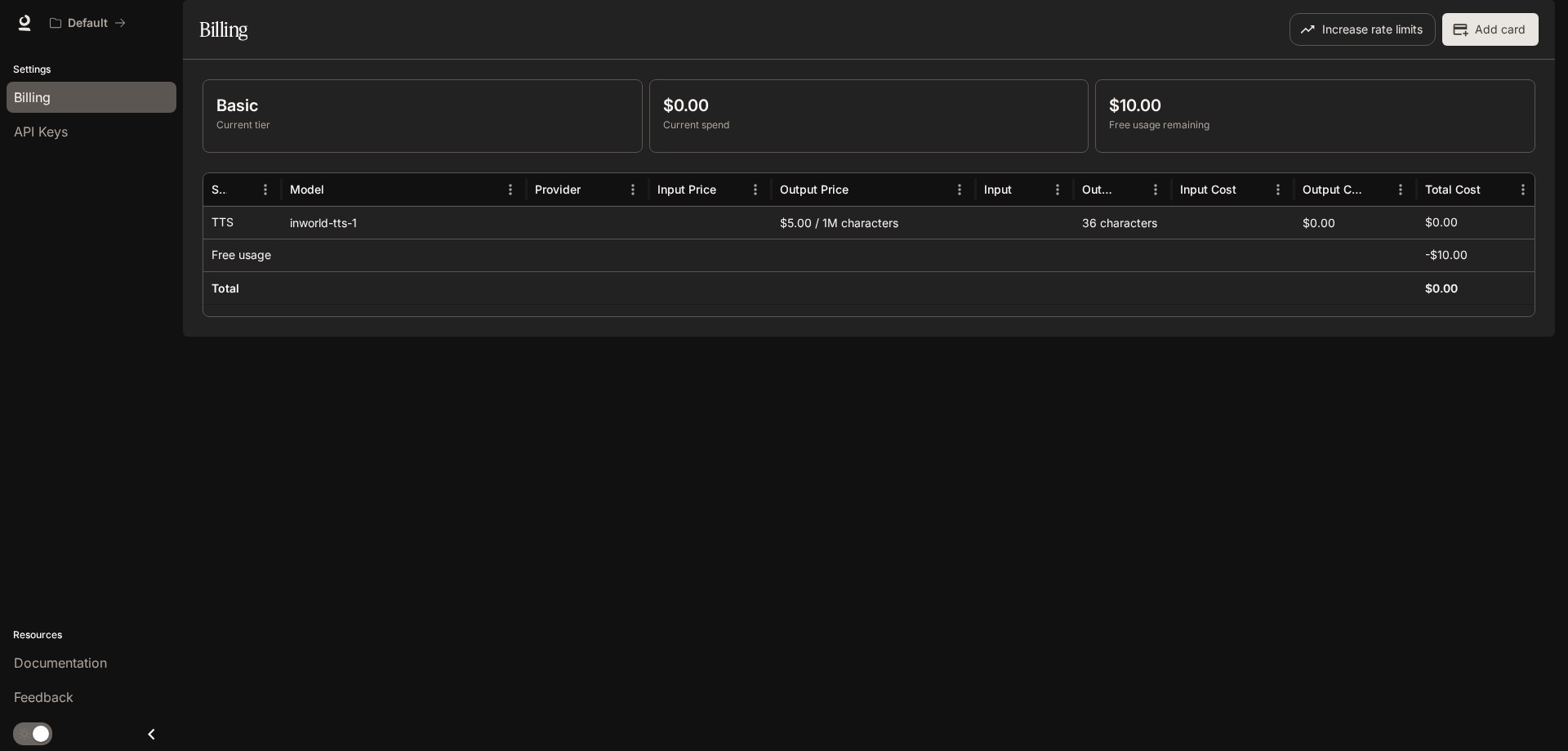
click at [423, 271] on div at bounding box center [404, 255] width 245 height 33
drag, startPoint x: 779, startPoint y: 262, endPoint x: 978, endPoint y: 267, distance: 199.1
click at [978, 239] on div "TTS inworld-tts-1 $5.00 / 1M characters 36 characters $0.00 $0.00" at bounding box center [871, 222] width 1337 height 33
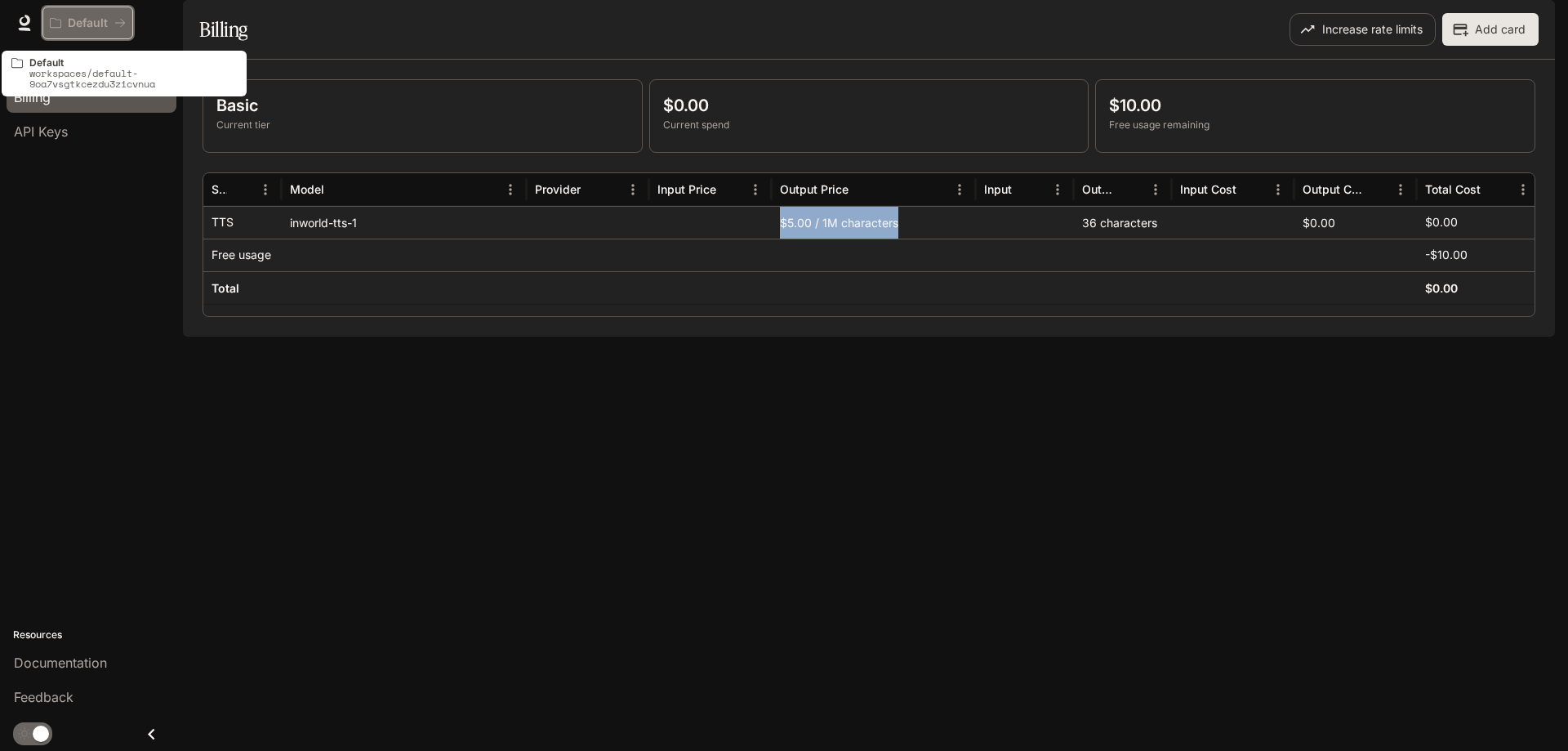
click at [58, 23] on icon "All workspaces" at bounding box center [55, 23] width 12 height 12
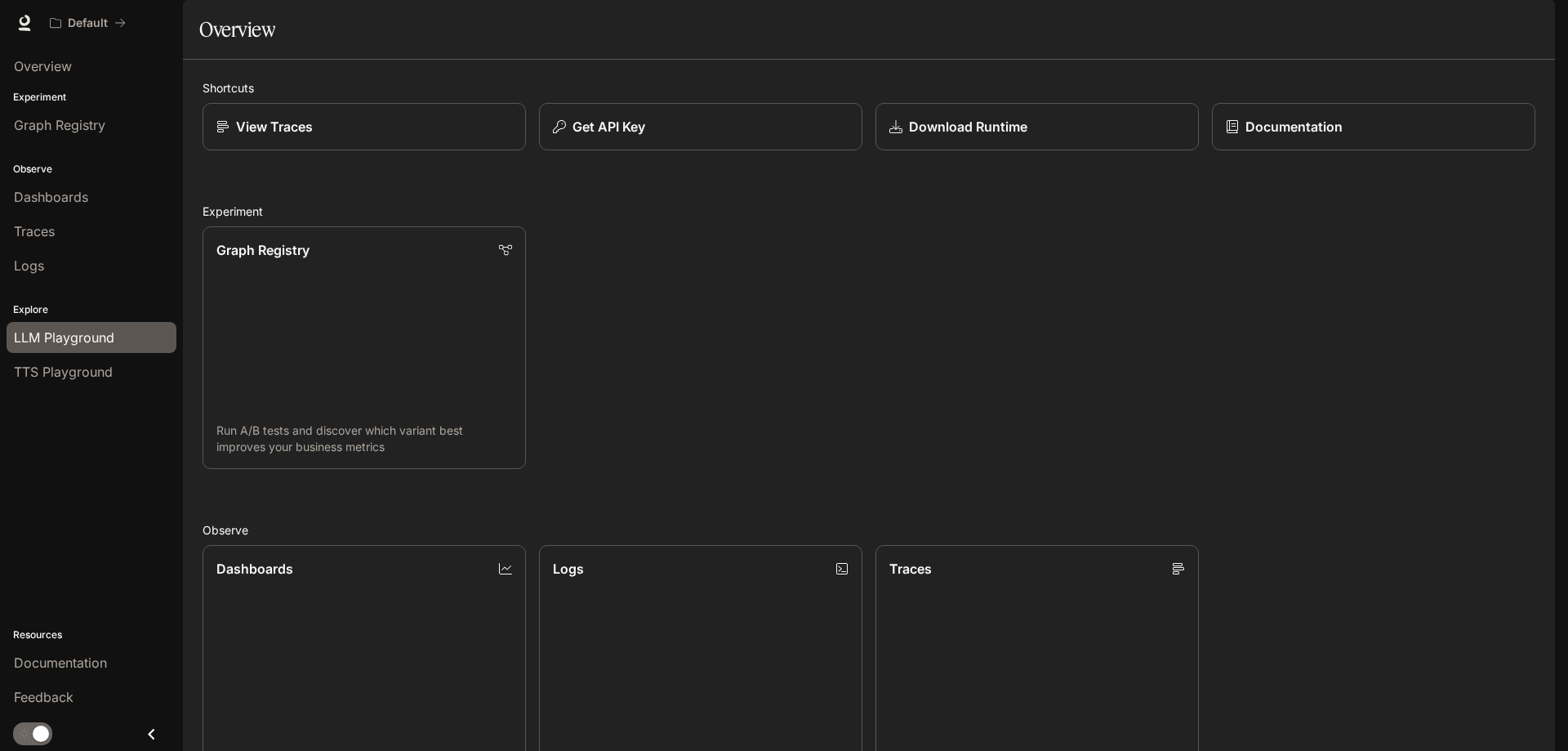
click at [89, 331] on span "LLM Playground" at bounding box center [64, 337] width 101 height 19
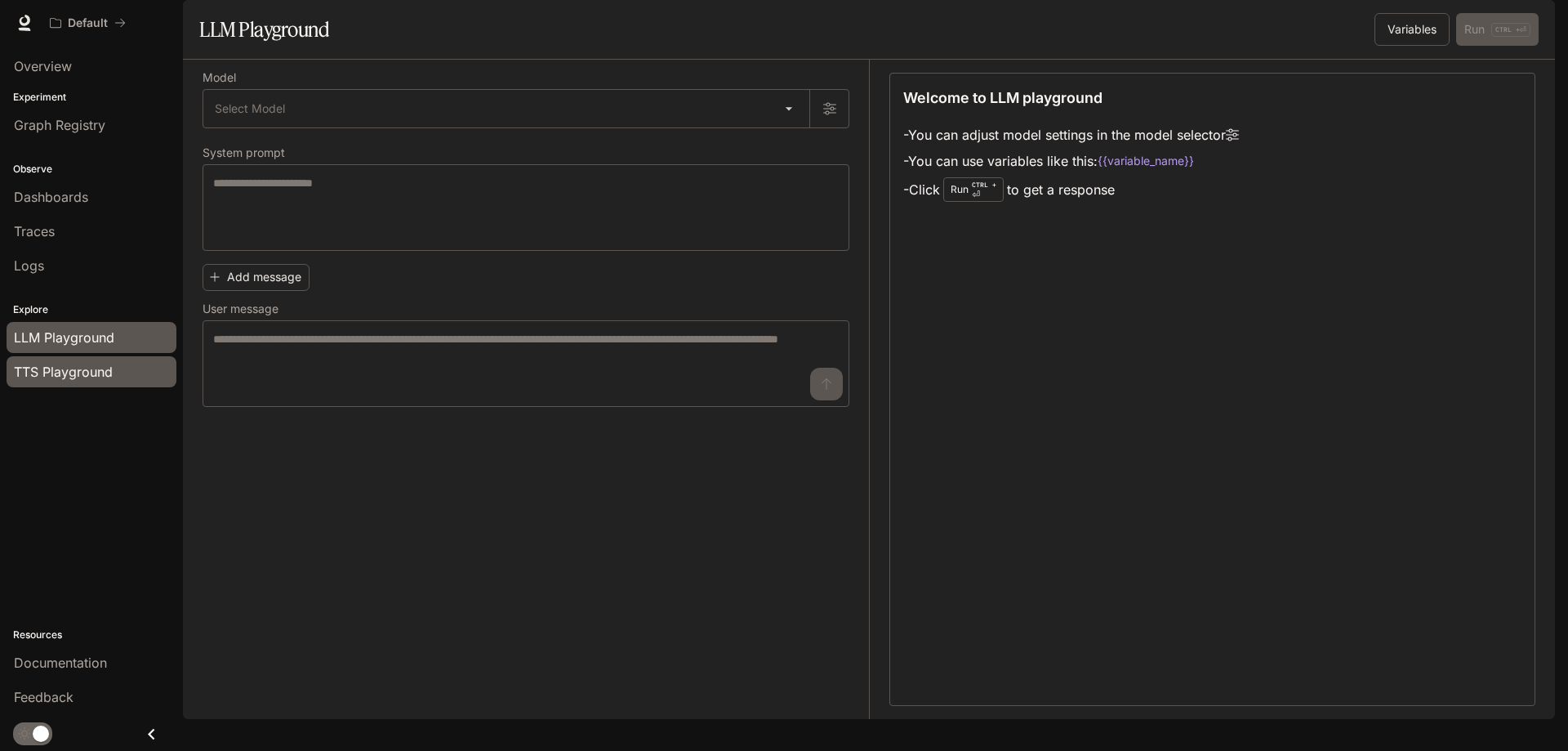
click at [85, 372] on span "TTS Playground" at bounding box center [63, 371] width 99 height 19
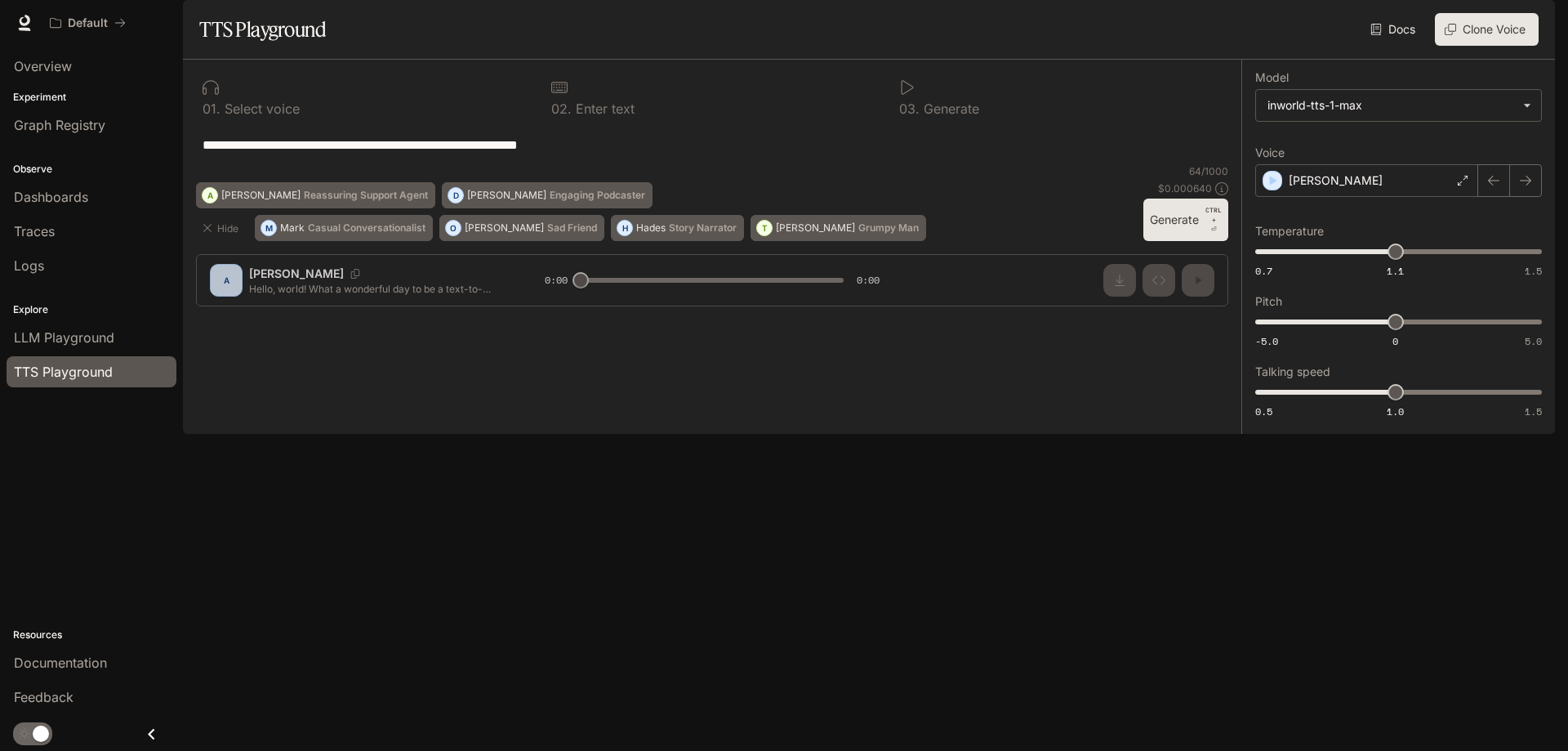
click at [227, 319] on div "**********" at bounding box center [712, 189] width 1058 height 260
click at [275, 319] on div "**********" at bounding box center [712, 189] width 1058 height 260
click at [805, 319] on div "**********" at bounding box center [712, 189] width 1058 height 260
click at [1208, 319] on div "**********" at bounding box center [712, 189] width 1058 height 260
click at [95, 77] on link "Overview" at bounding box center [91, 66] width 170 height 31
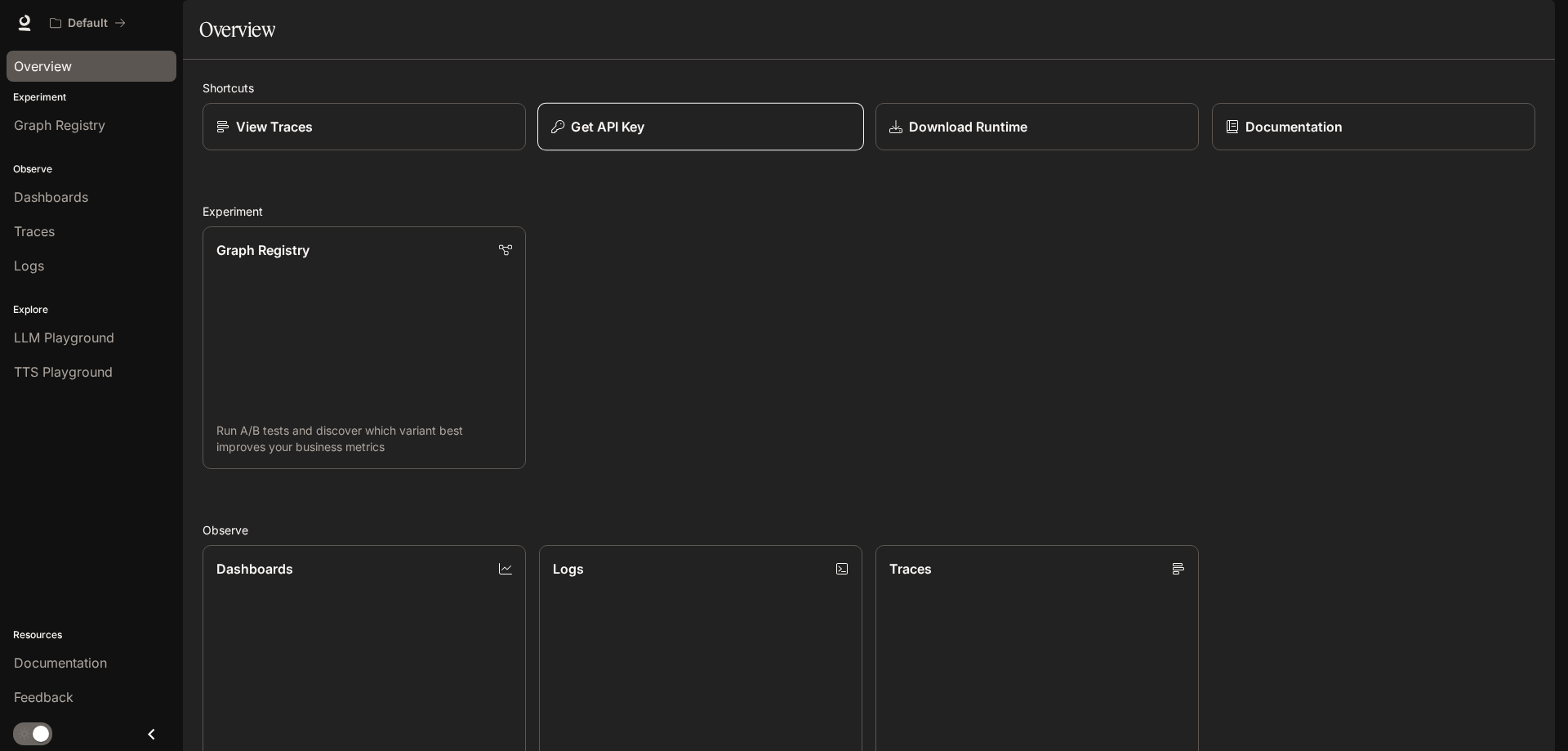
click at [594, 136] on p "Get API Key" at bounding box center [607, 126] width 73 height 19
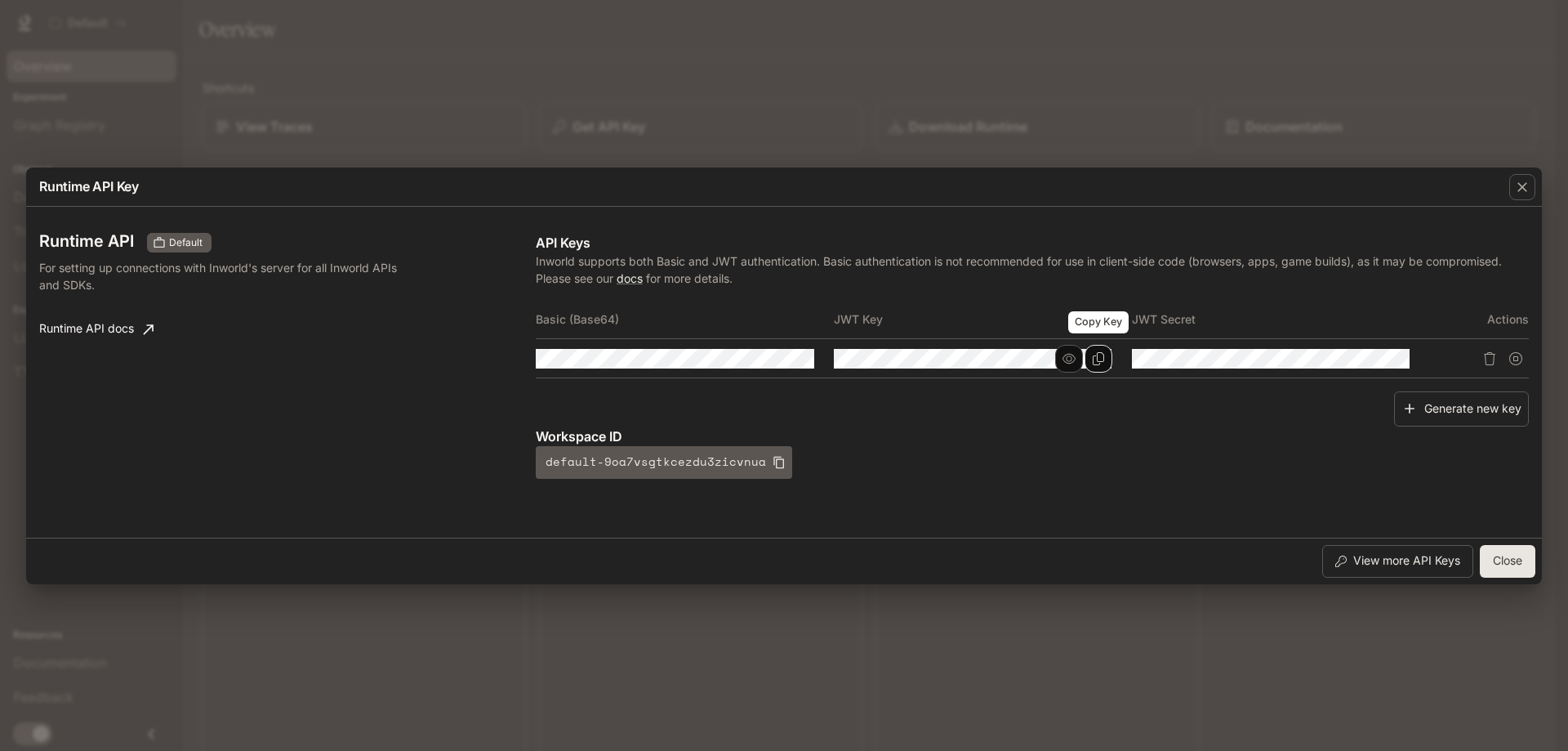
click at [1097, 352] on icon "Copy Key" at bounding box center [1099, 359] width 13 height 13
click at [1391, 354] on icon "Copy Secret" at bounding box center [1396, 359] width 13 height 13
click at [652, 76] on div "Runtime API Key Runtime API Default For setting up connections with Inworld's s…" at bounding box center [784, 375] width 1568 height 751
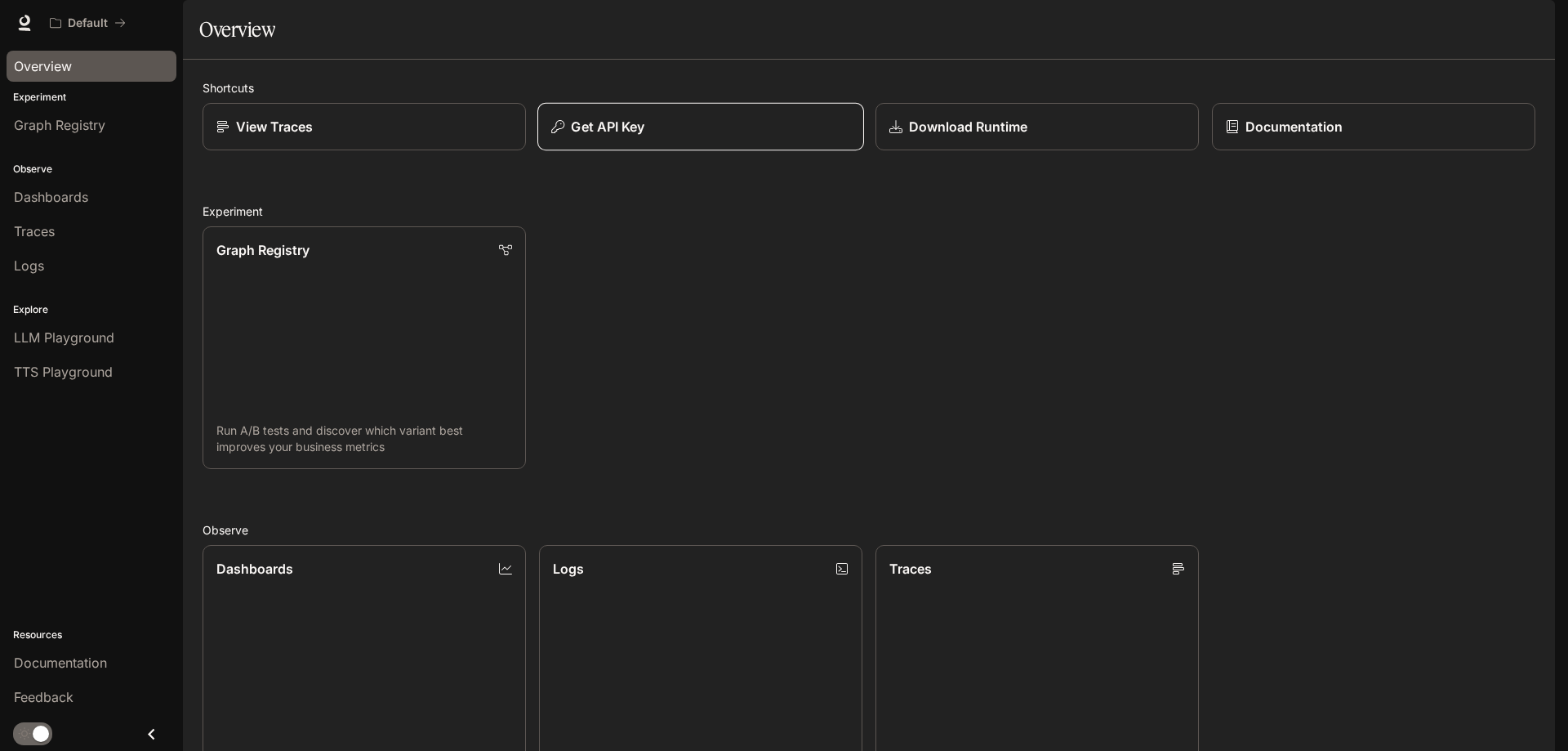
click at [682, 136] on div "Get API Key" at bounding box center [701, 126] width 299 height 19
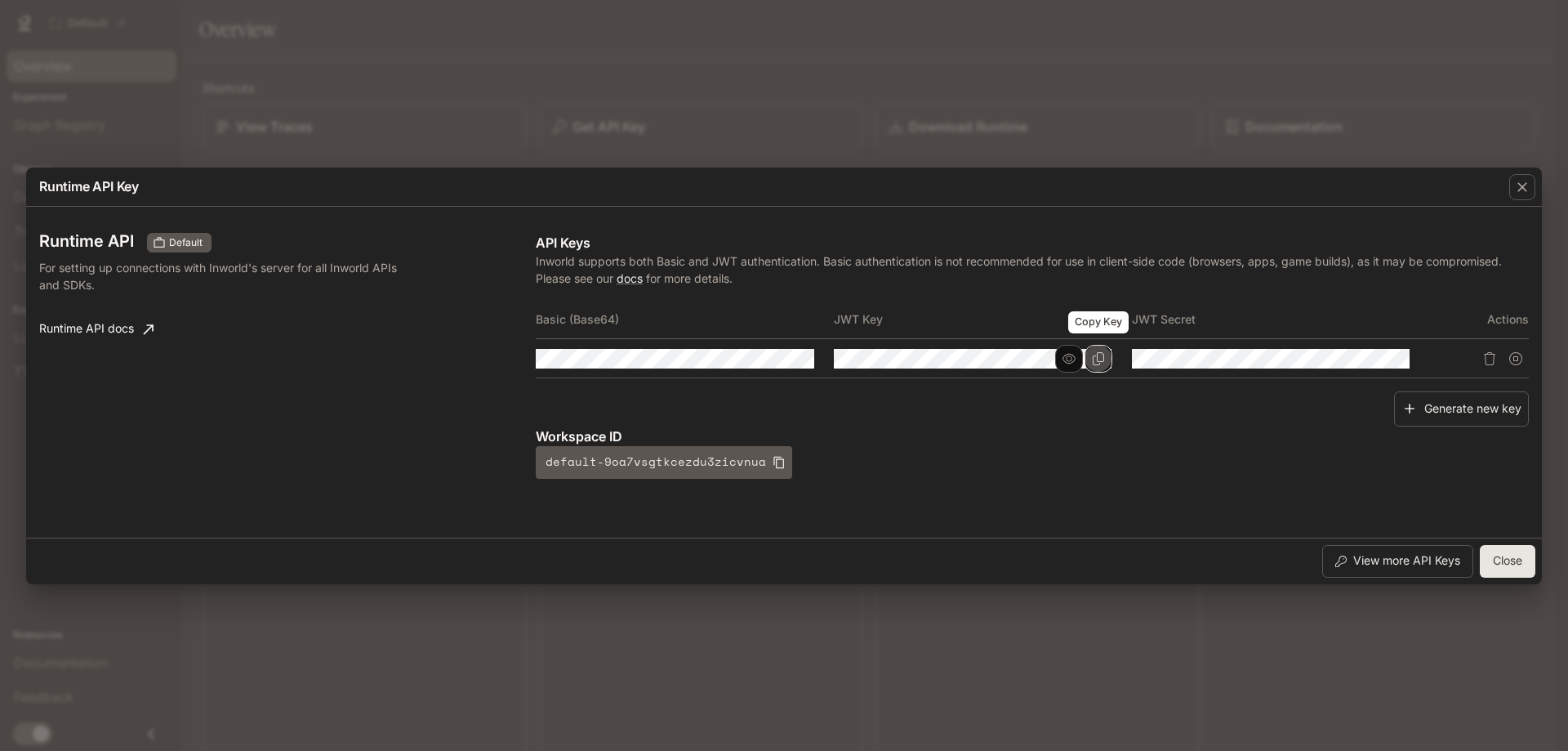
click at [1101, 358] on icon "Copy Key" at bounding box center [1099, 359] width 13 height 13
click at [1392, 354] on icon "Copy Secret" at bounding box center [1396, 359] width 13 height 13
click at [1283, 644] on div "Runtime API Key Runtime API Default For setting up connections with Inworld's s…" at bounding box center [784, 375] width 1568 height 751
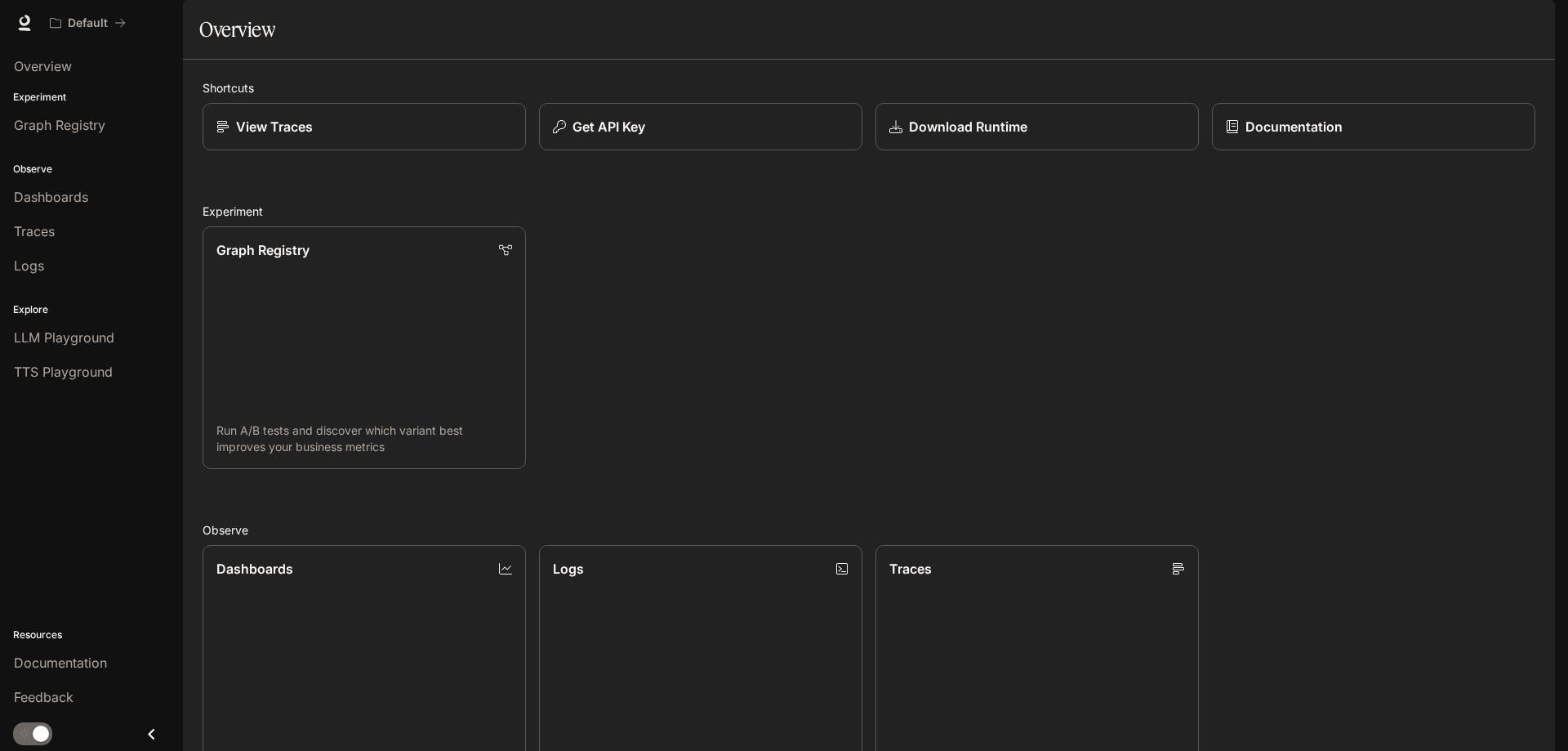
click at [306, 32] on div "Default" at bounding box center [725, 23] width 1368 height 33
click at [718, 151] on button "Get API Key" at bounding box center [701, 127] width 327 height 48
